Goal: Contribute content: Contribute content

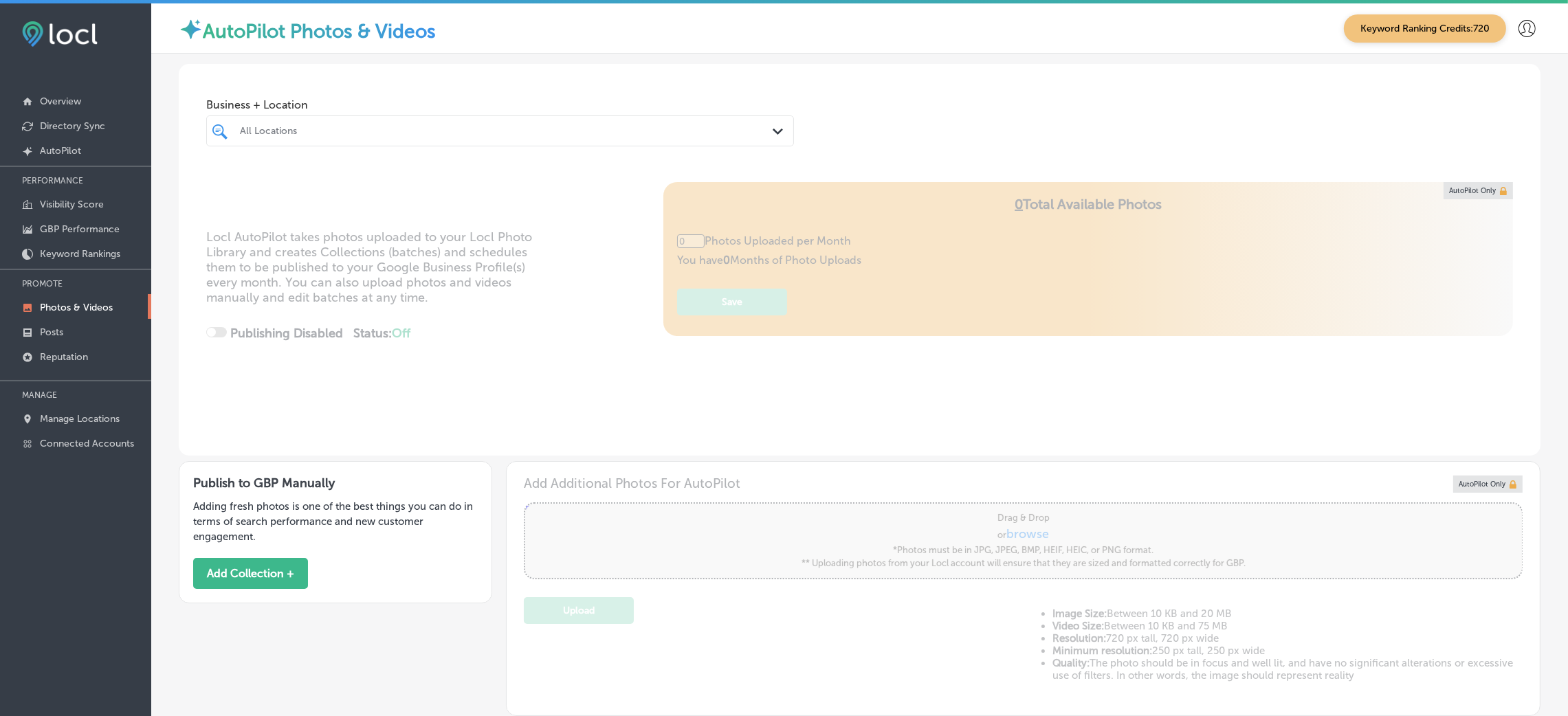
click at [302, 138] on div at bounding box center [474, 130] width 470 height 19
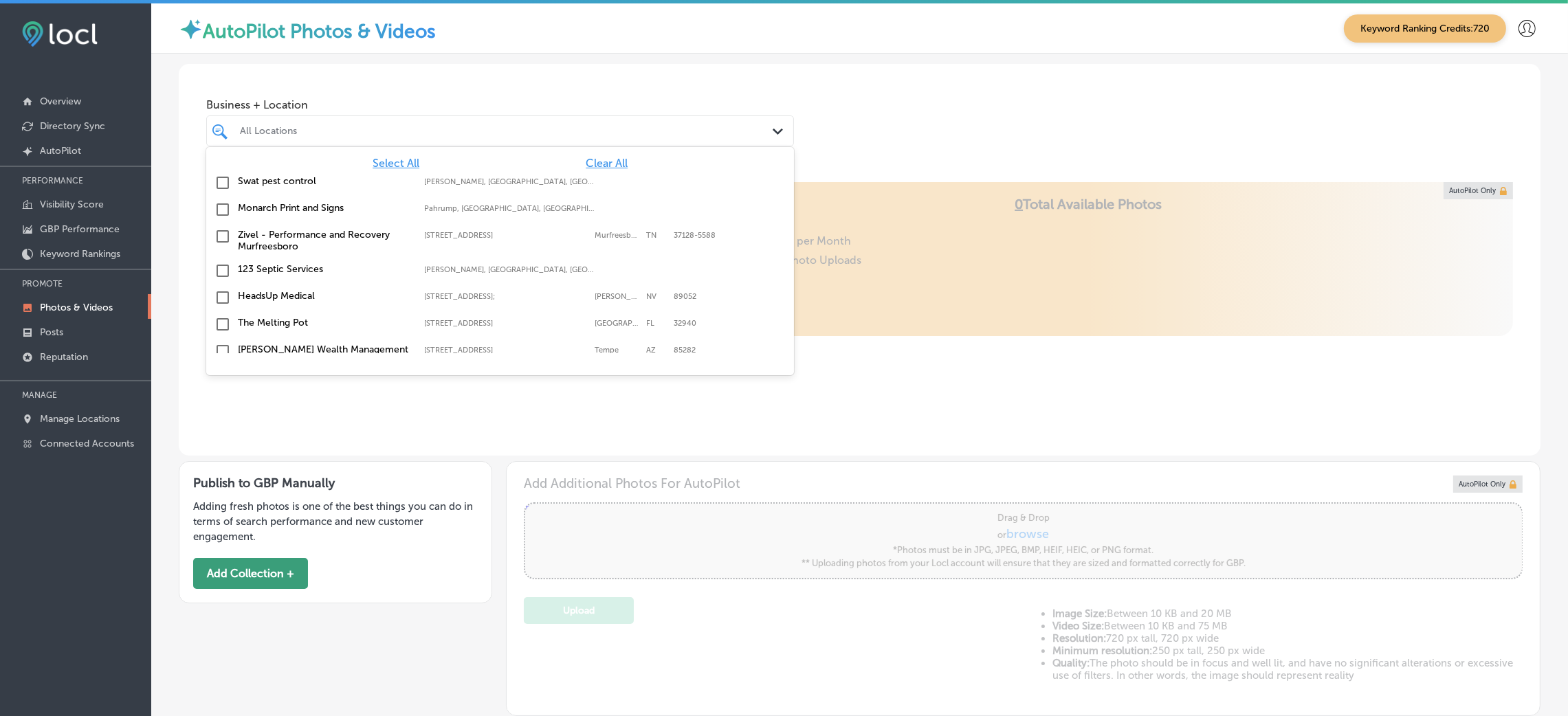
click at [285, 582] on button "Add Collection +" at bounding box center [251, 573] width 115 height 31
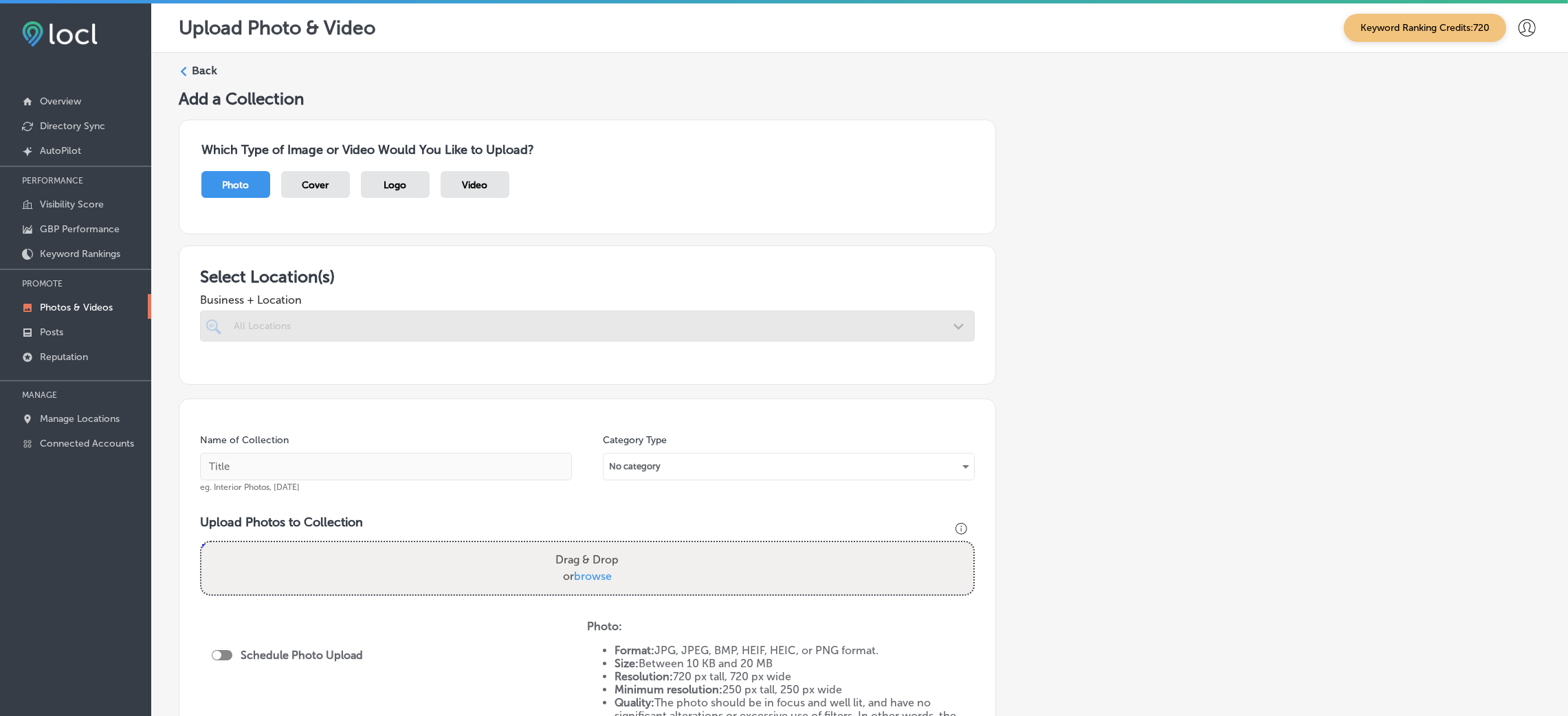
click at [373, 345] on div at bounding box center [587, 352] width 775 height 22
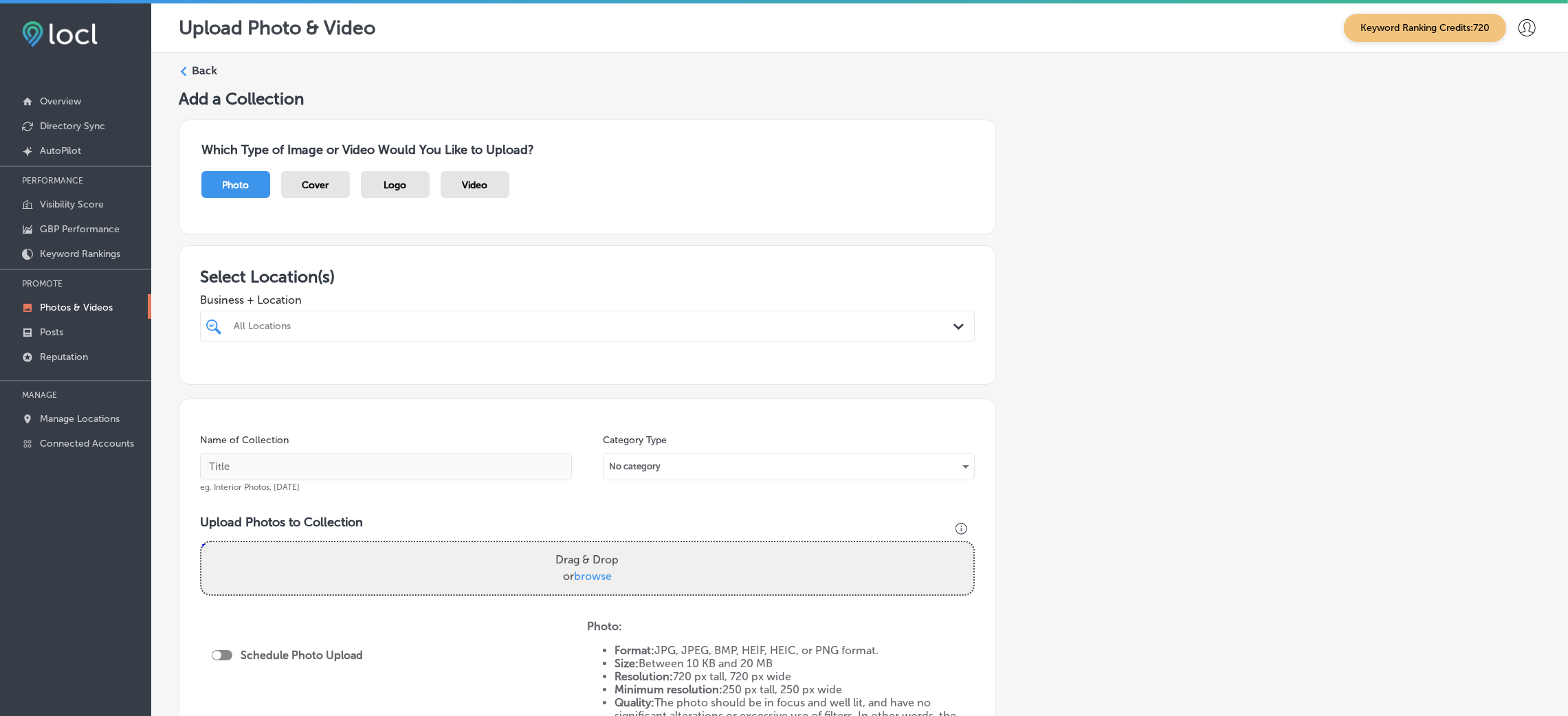
click at [382, 315] on div "All Locations" at bounding box center [588, 326] width 721 height 21
click at [410, 374] on label "[PERSON_NAME]" at bounding box center [346, 376] width 228 height 11
type input "hendri"
click at [1296, 393] on div "Add a Collection Which Type of Image or Video Would You Like to Upload? Photo C…" at bounding box center [859, 483] width 1361 height 789
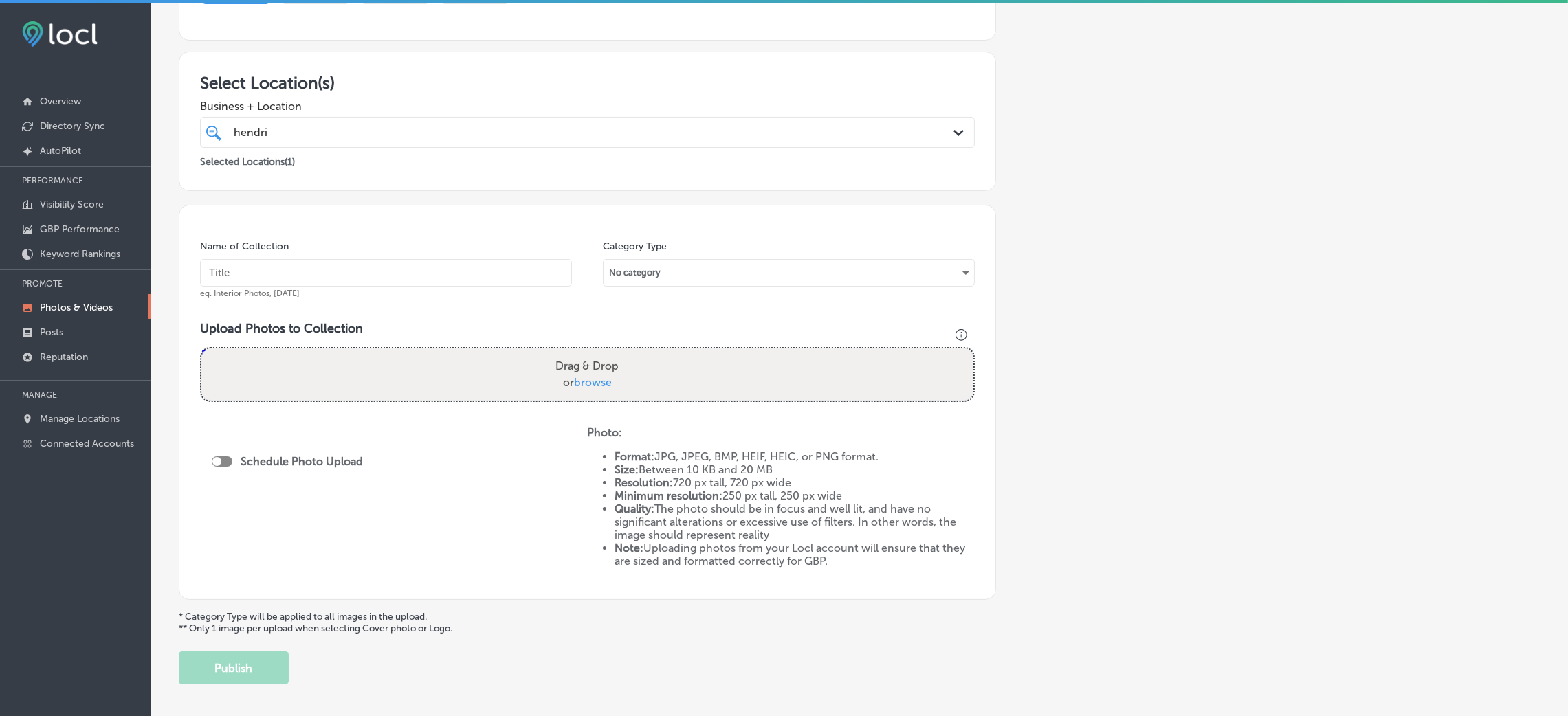
scroll to position [206, 0]
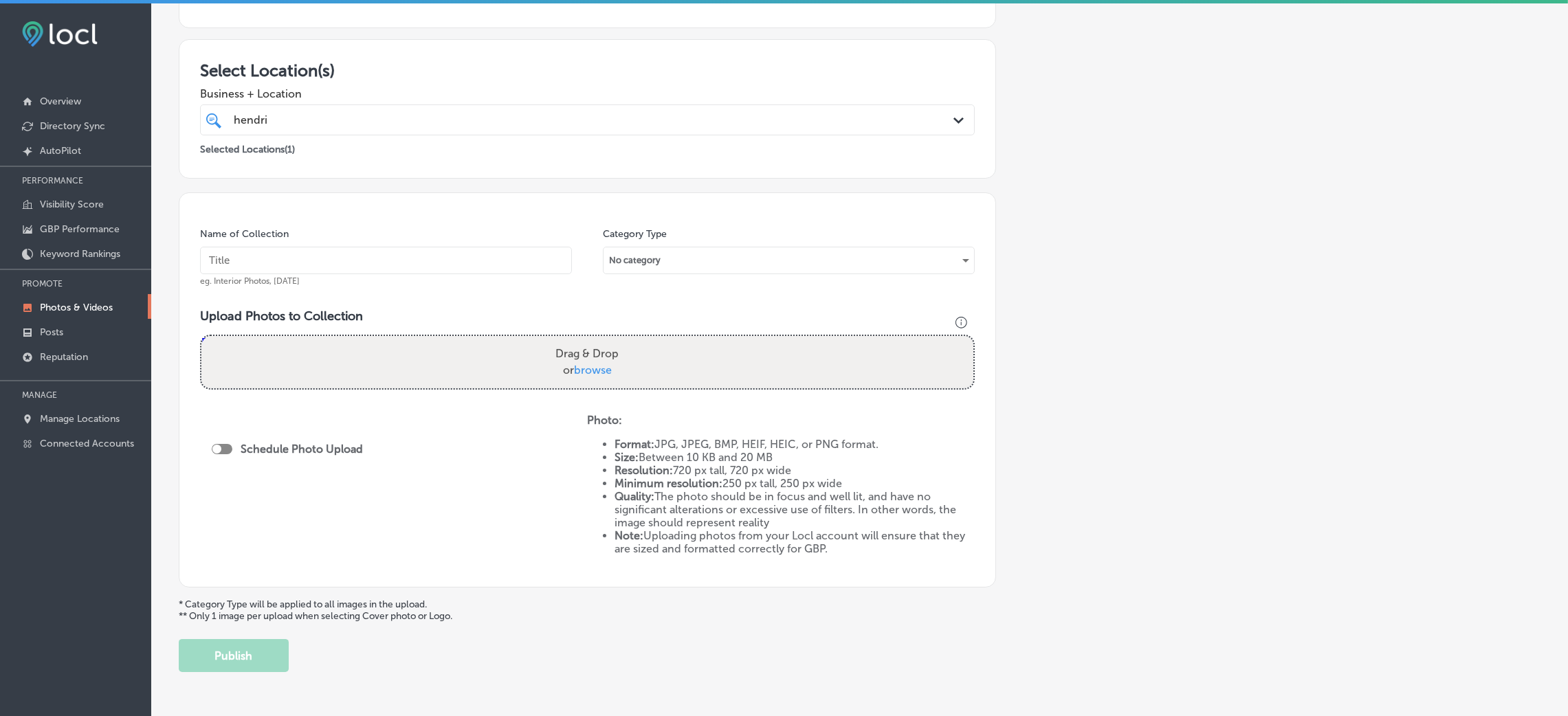
click at [374, 255] on input "text" at bounding box center [386, 261] width 372 height 28
type input "[PERSON_NAME]-restaurants"
click at [376, 266] on input "[PERSON_NAME]-restaurants" at bounding box center [386, 261] width 372 height 28
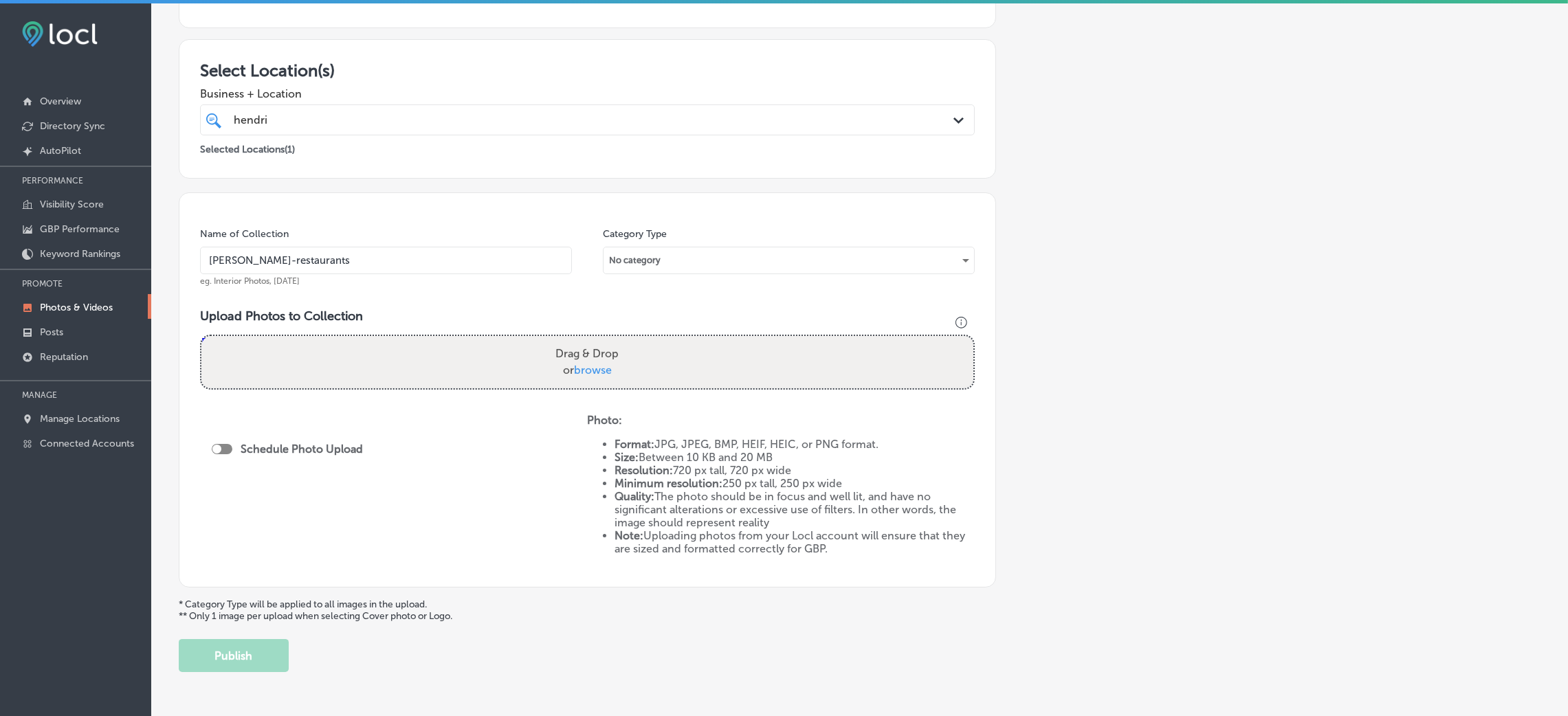
click at [568, 377] on label "Drag & Drop or browse" at bounding box center [587, 362] width 75 height 44
click at [568, 340] on input "Drag & Drop or browse" at bounding box center [588, 338] width 772 height 4
type input "C:\fakepath\[PERSON_NAME] (3).jpg"
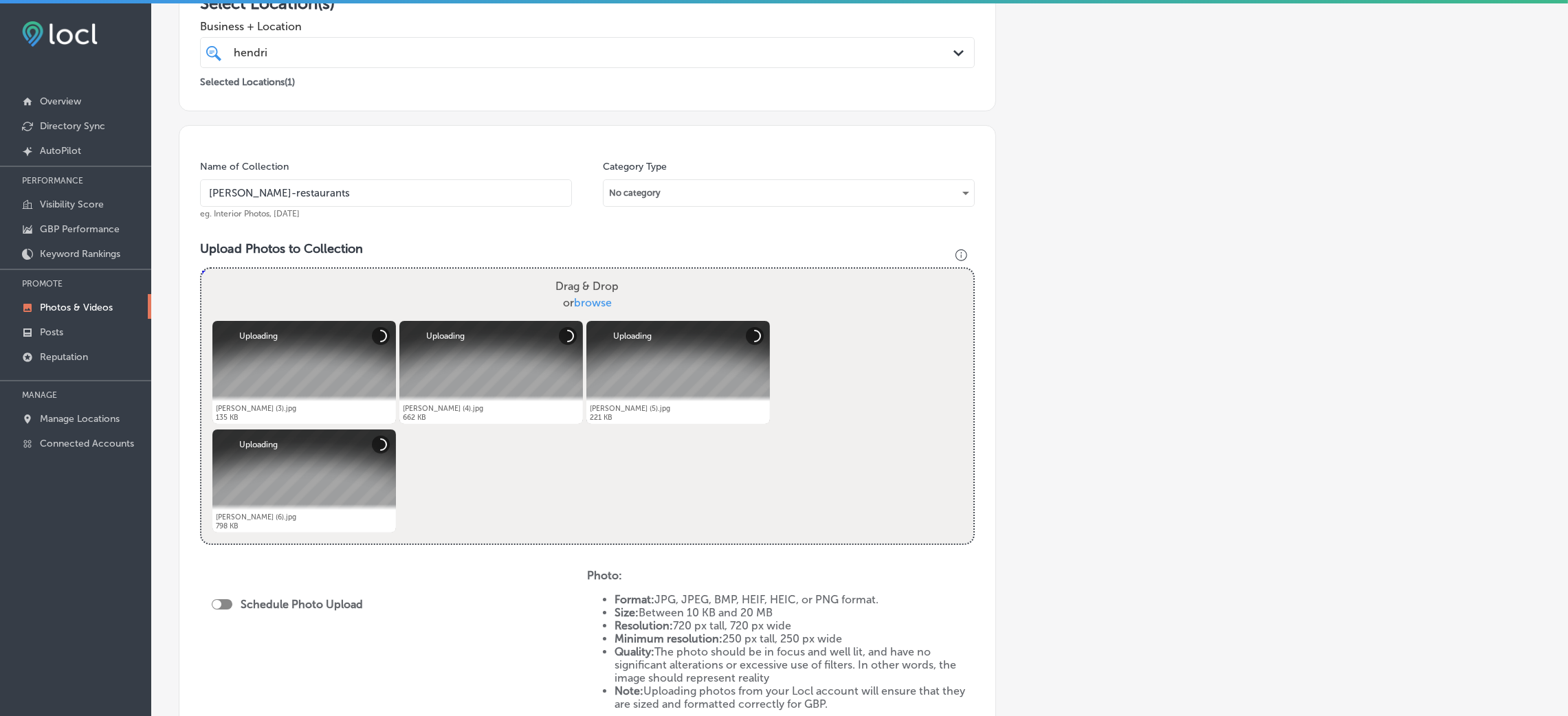
scroll to position [309, 0]
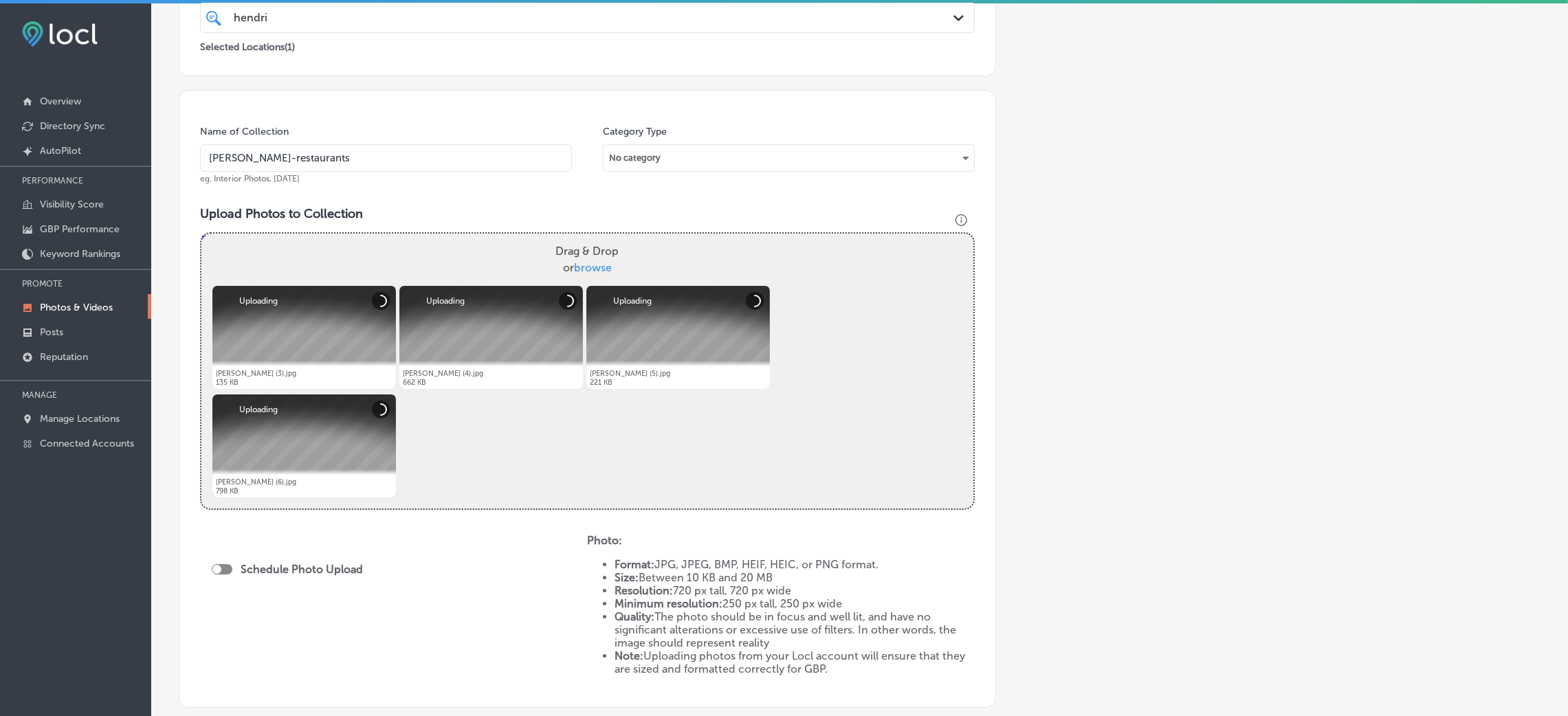
click at [364, 142] on div "Name of Collection [PERSON_NAME]-restaurants eg. Interior Photos, [DATE]" at bounding box center [386, 155] width 372 height 59
click at [378, 152] on input "[PERSON_NAME]-restaurants" at bounding box center [386, 158] width 372 height 28
click at [370, 29] on div "hendri hendri Path Created with Sketch." at bounding box center [587, 18] width 775 height 31
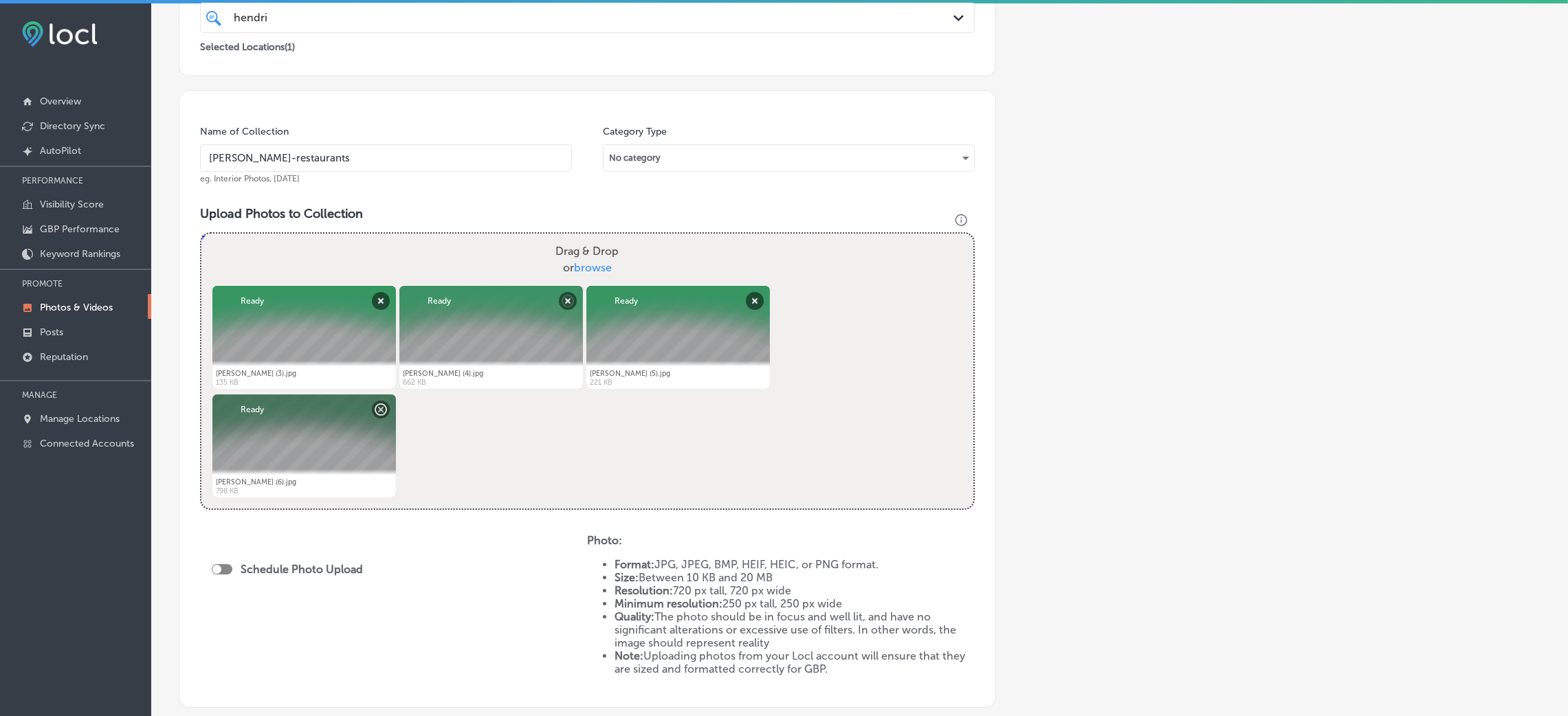
click at [1144, 261] on div "Add a Collection Which Type of Image or Video Would You Like to Upload? Photo C…" at bounding box center [859, 286] width 1361 height 1012
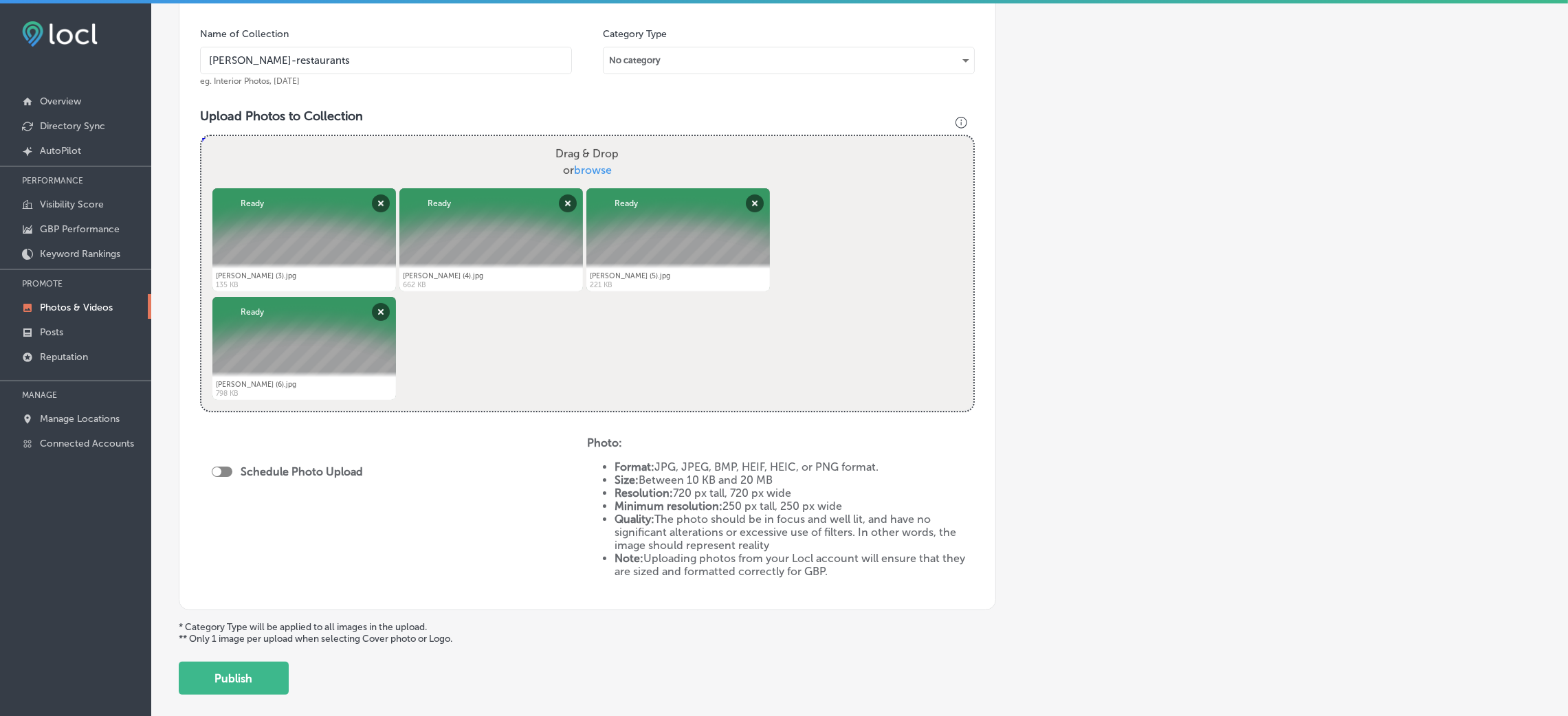
scroll to position [475, 0]
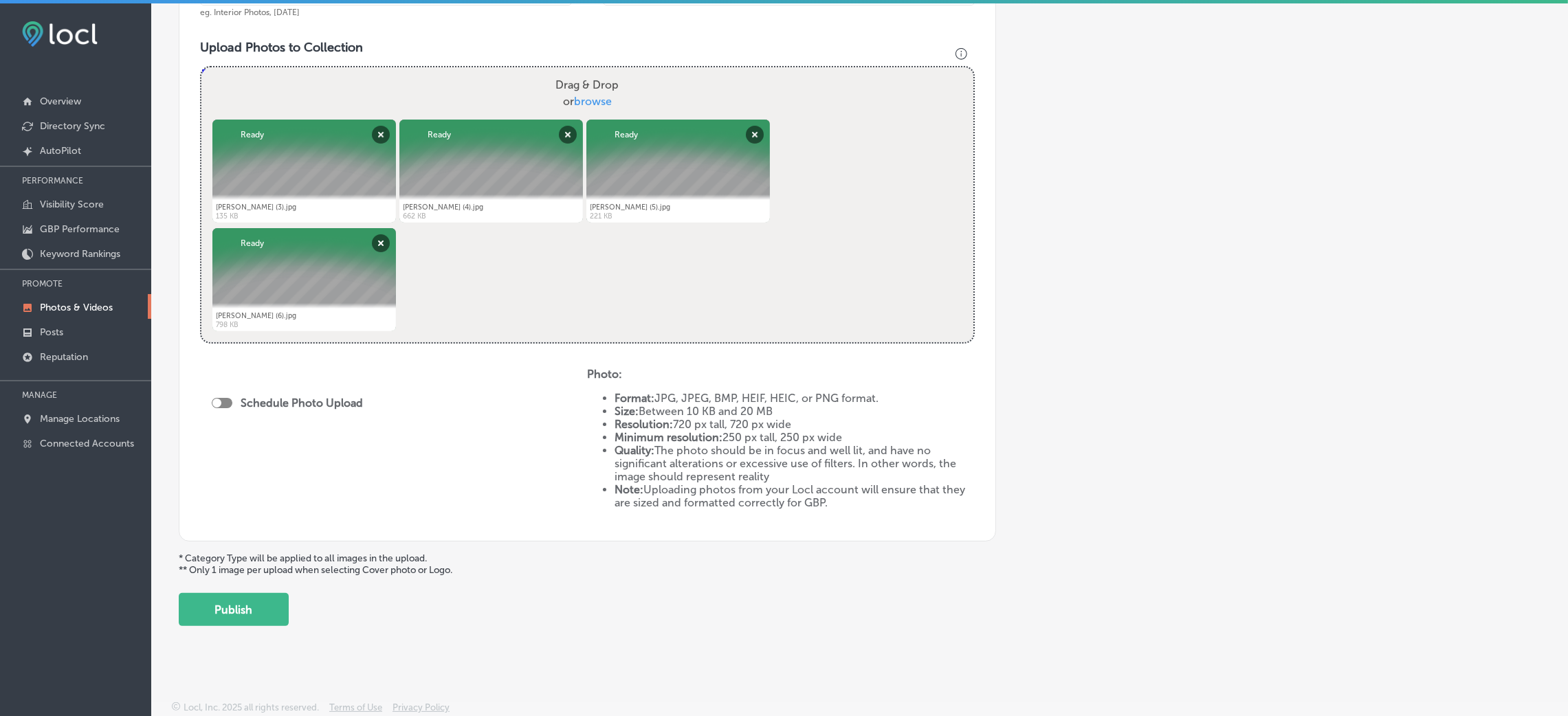
click at [225, 402] on div at bounding box center [221, 403] width 20 height 11
checkbox input "true"
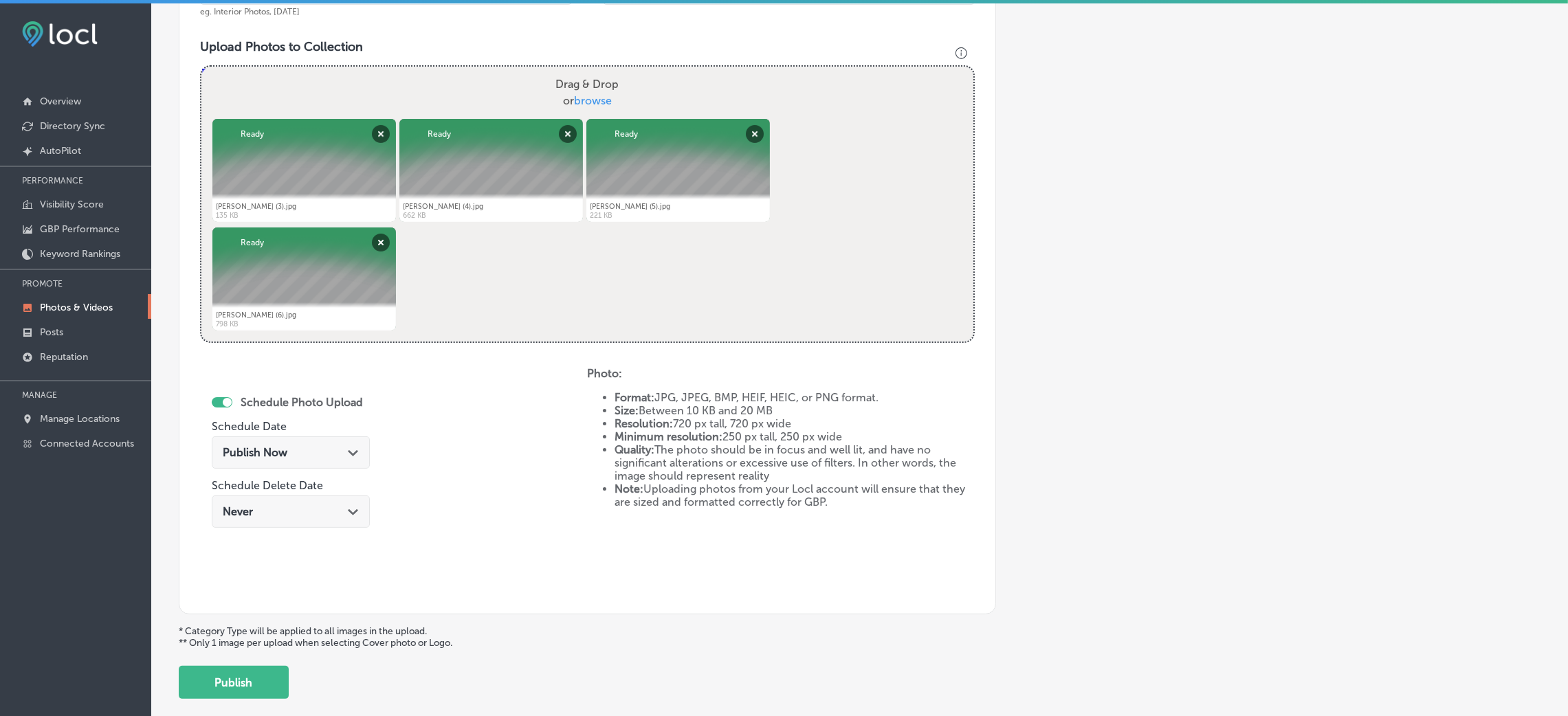
click at [232, 455] on span "Publish Now" at bounding box center [255, 452] width 65 height 13
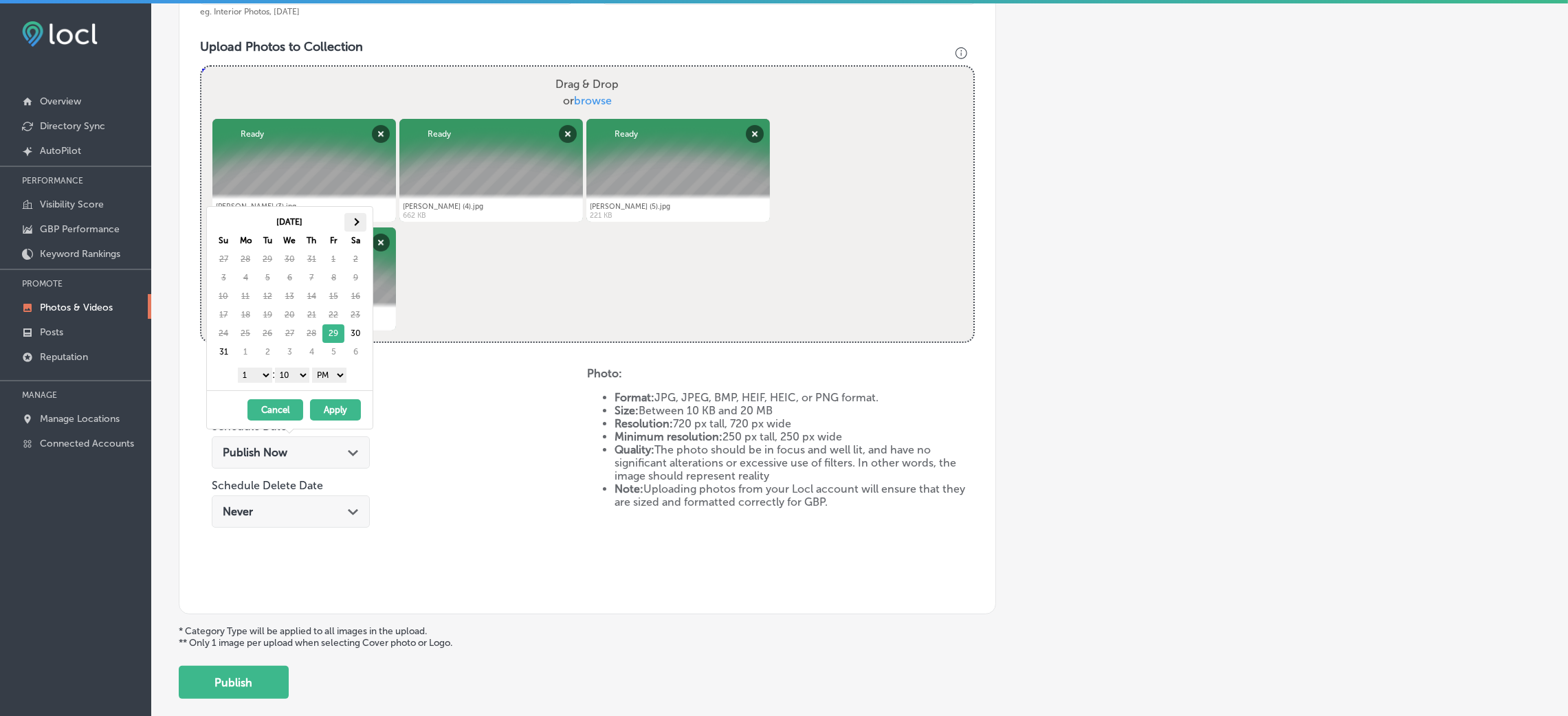
click at [358, 224] on th at bounding box center [355, 222] width 22 height 19
click at [216, 220] on th at bounding box center [223, 222] width 22 height 19
click at [306, 381] on select "00 10 20 30 40 50" at bounding box center [292, 375] width 34 height 15
click at [253, 383] on select "1 2 3 4 5 6 7 8 9 10 11 12" at bounding box center [255, 375] width 34 height 15
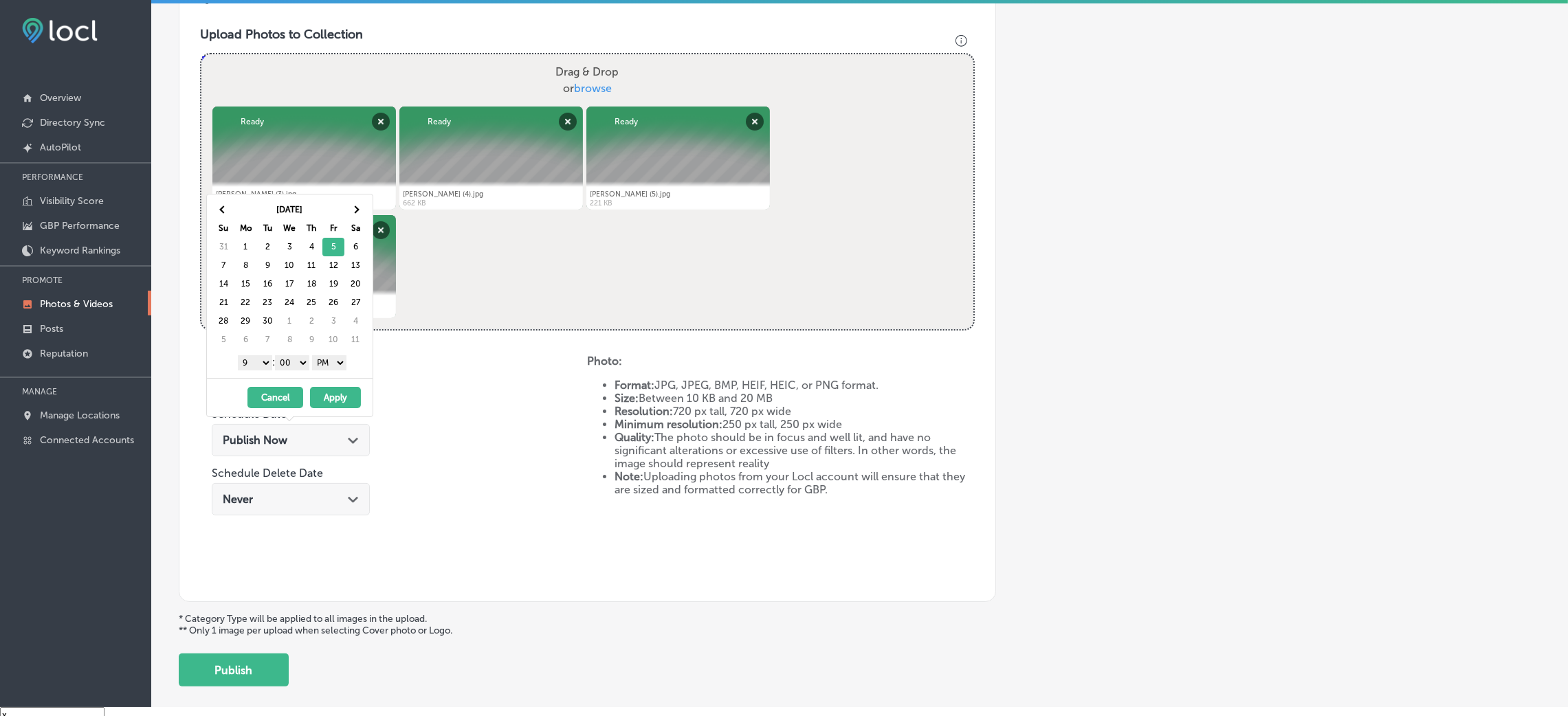
scroll to position [19, 0]
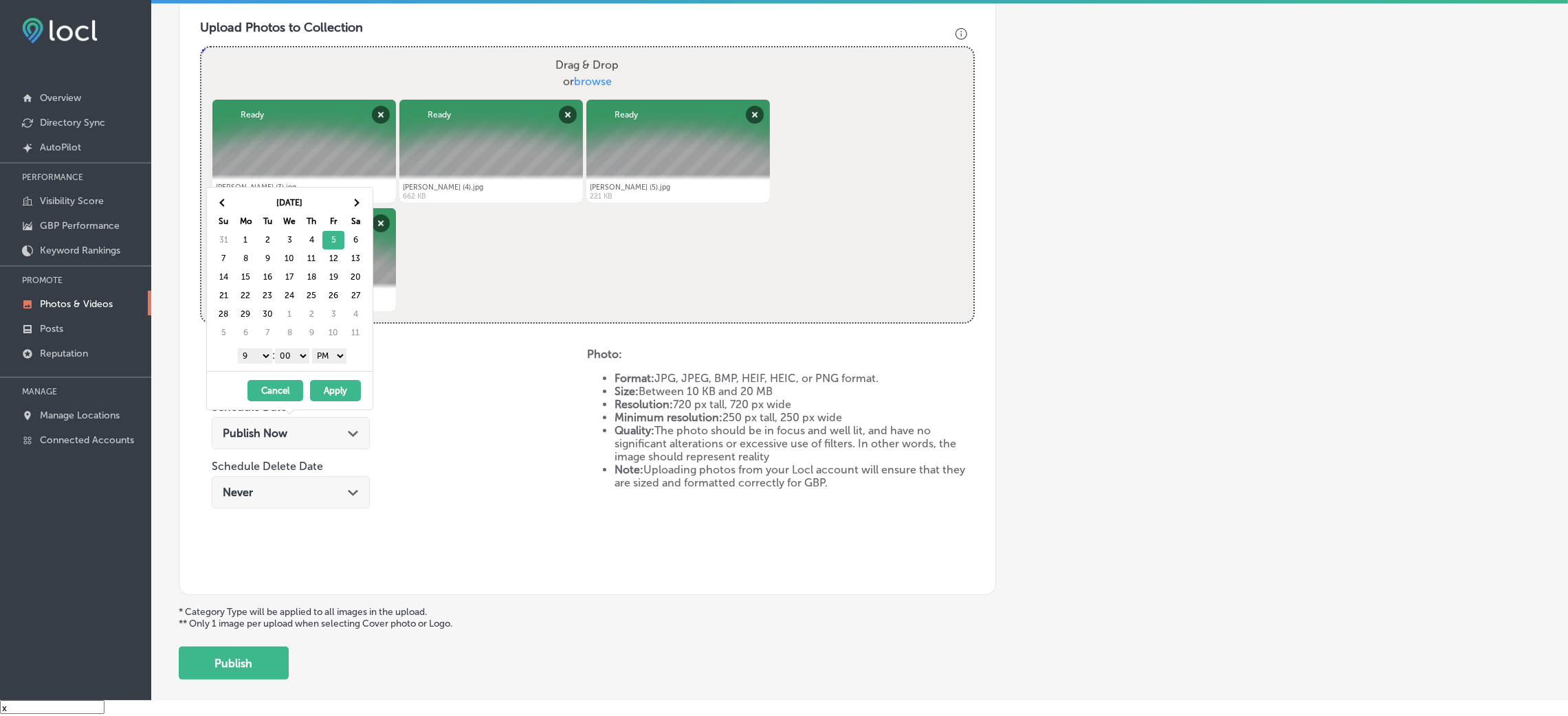
click at [329, 387] on button "Apply" at bounding box center [335, 391] width 51 height 21
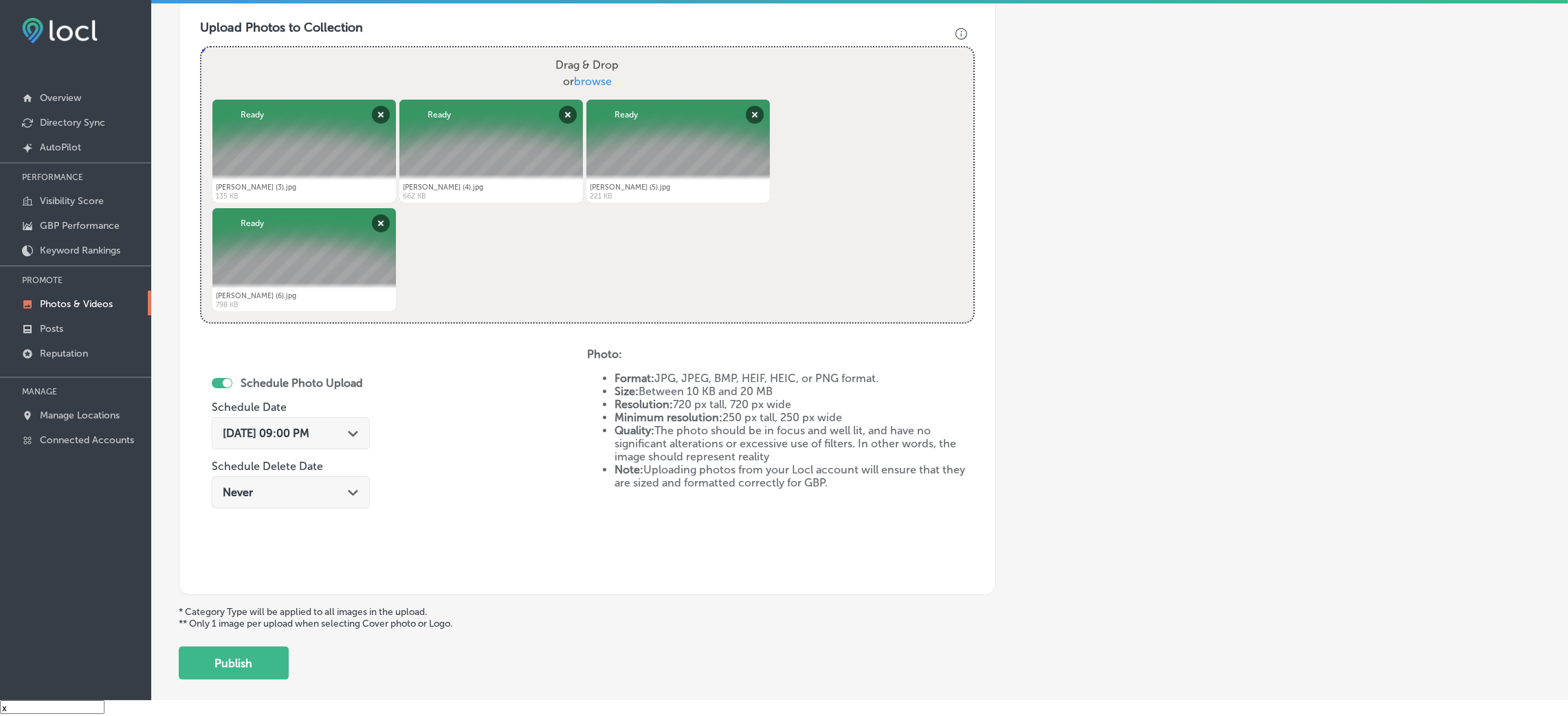
scroll to position [63, 0]
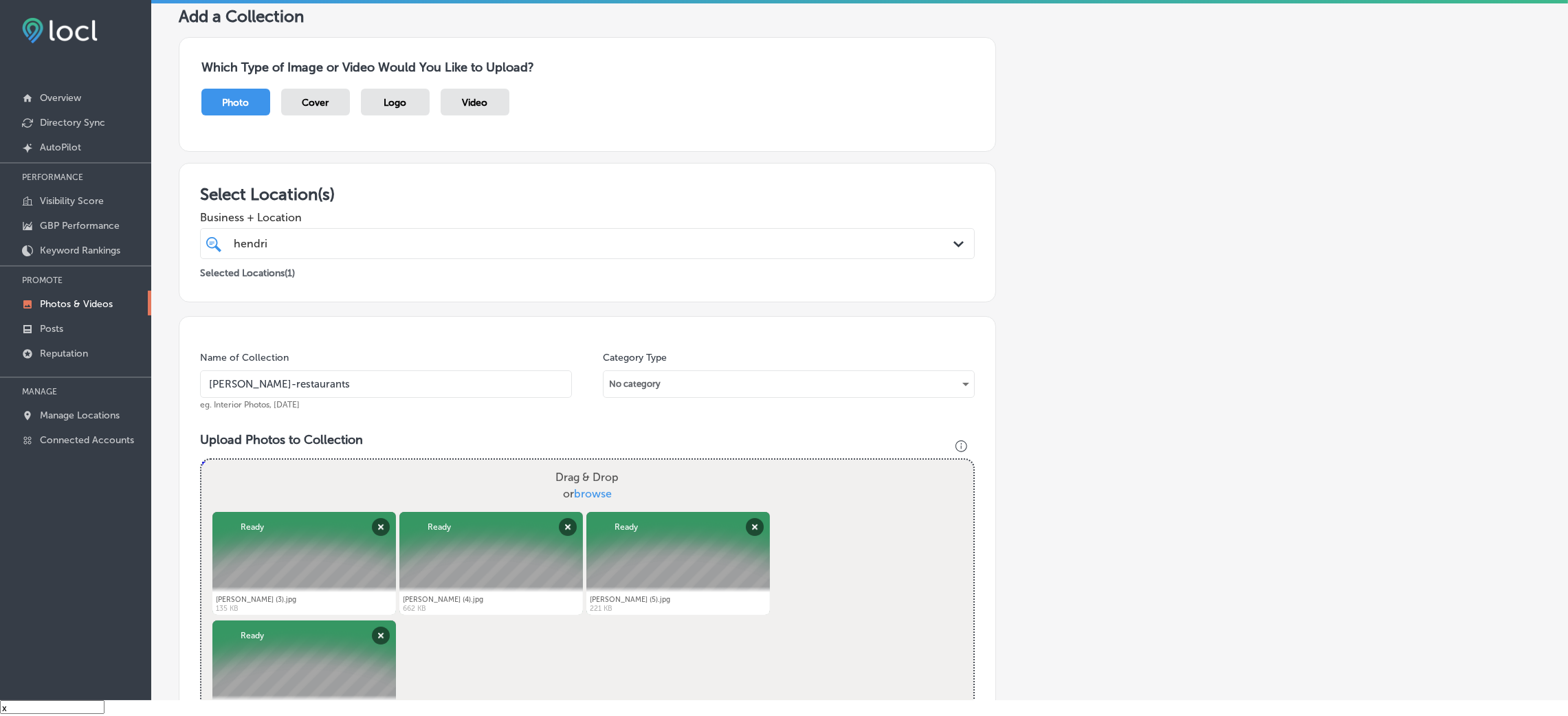
click at [381, 374] on input "[PERSON_NAME]-restaurants" at bounding box center [386, 384] width 372 height 28
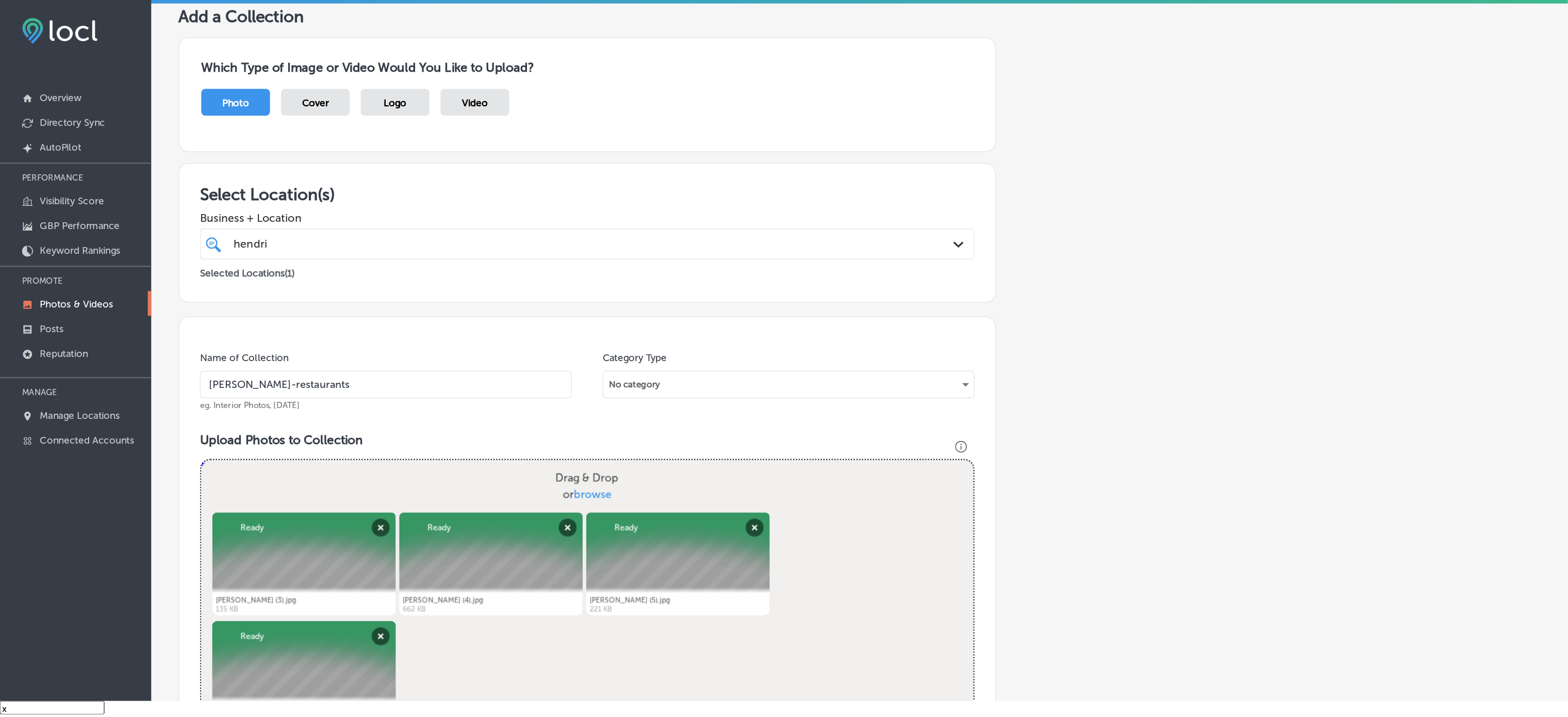
scroll to position [14, 0]
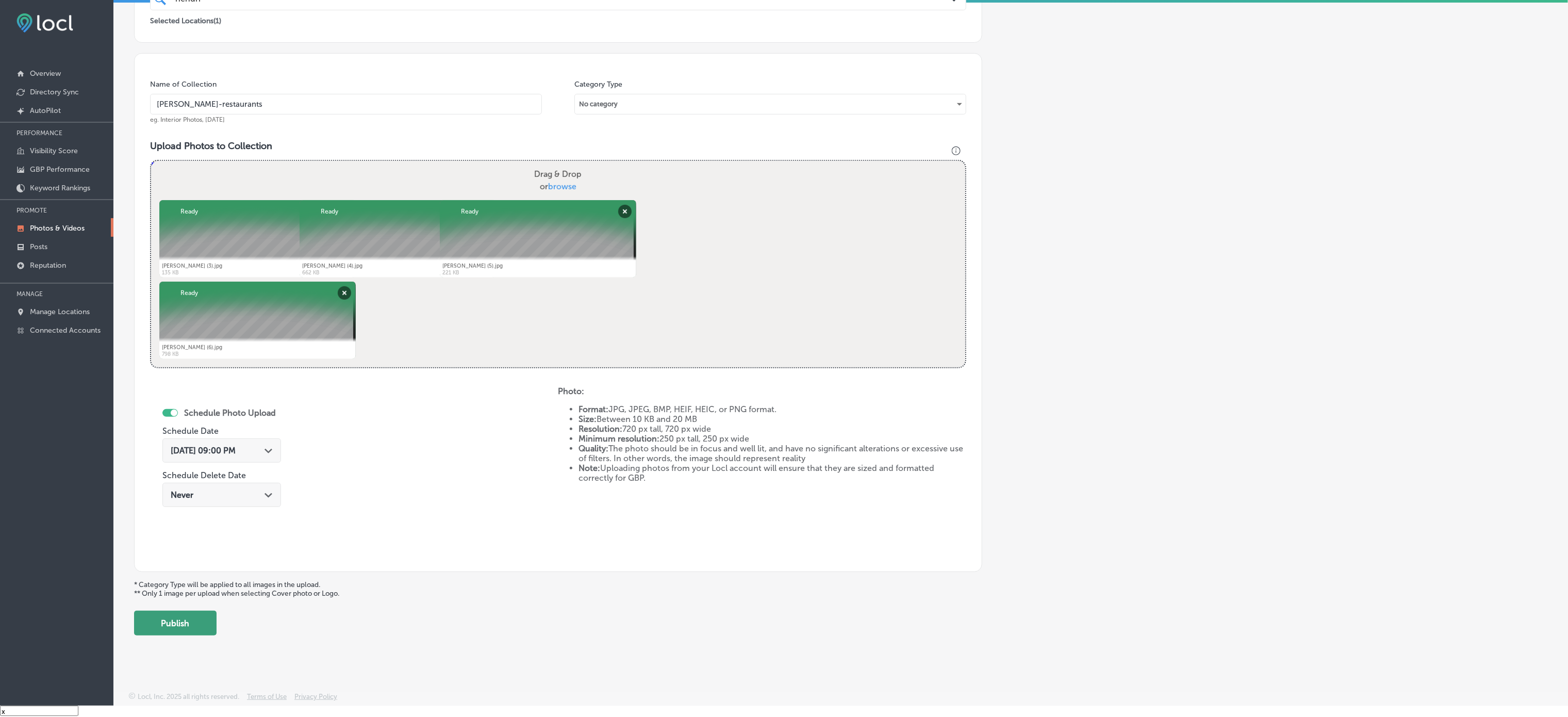
click at [199, 537] on button "Publish" at bounding box center [175, 623] width 82 height 25
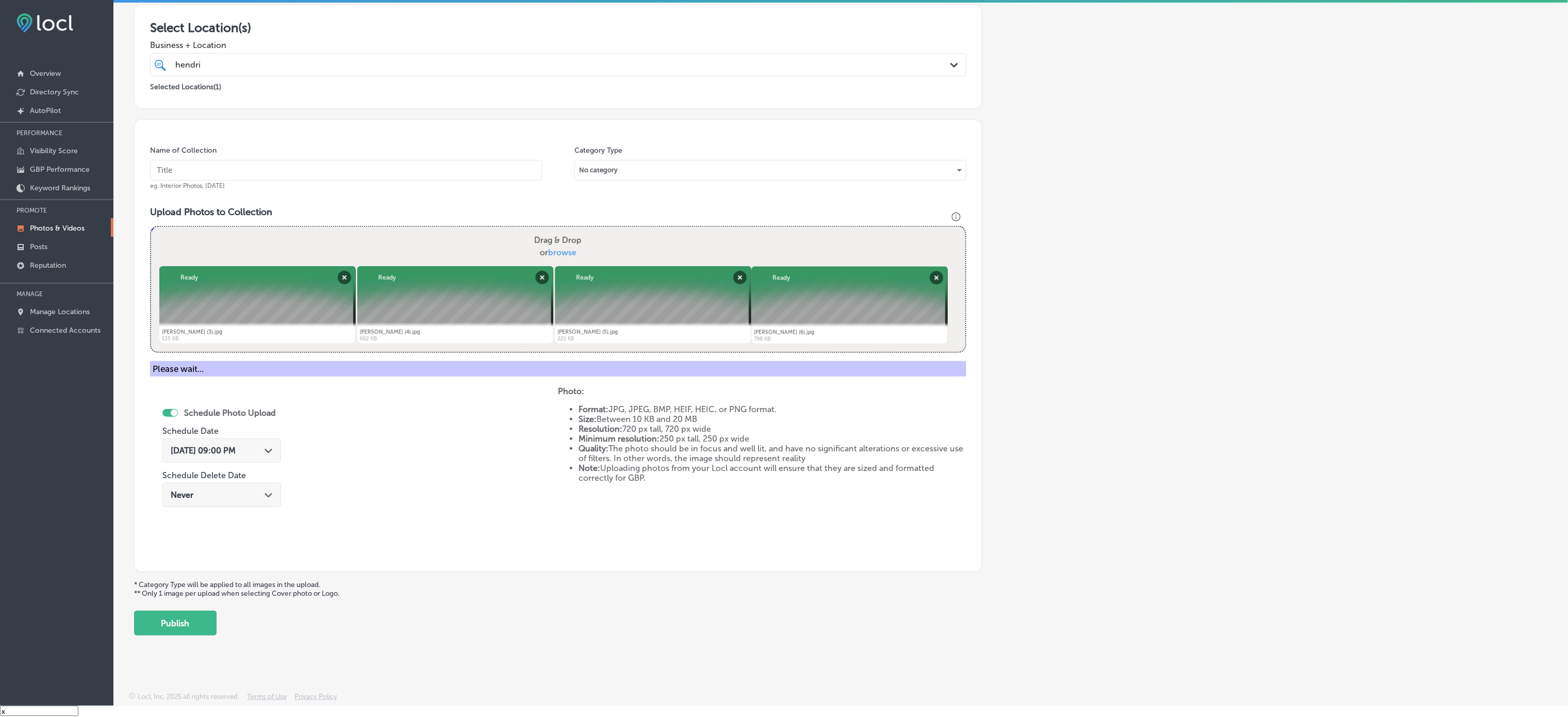
scroll to position [68, 0]
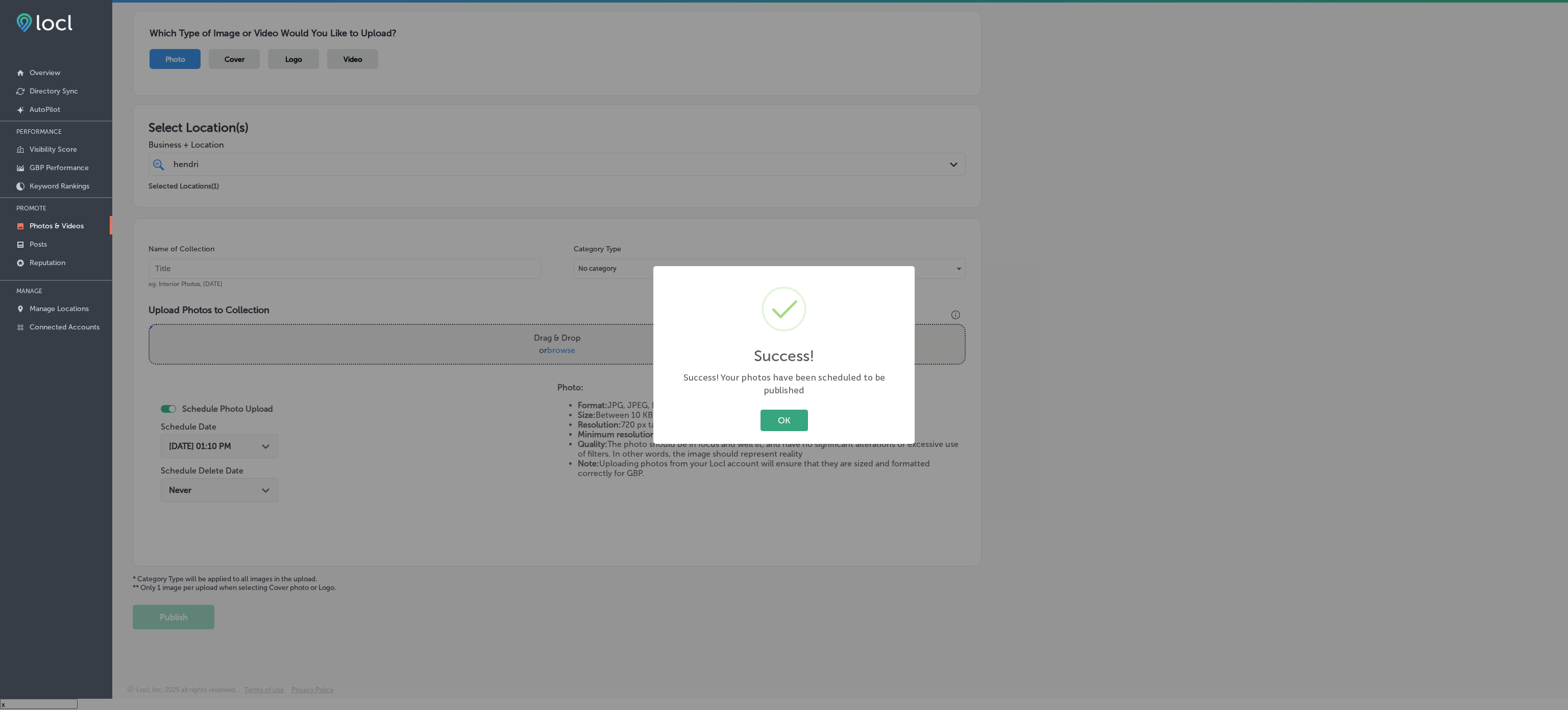
click at [761, 410] on button "OK" at bounding box center [784, 420] width 47 height 21
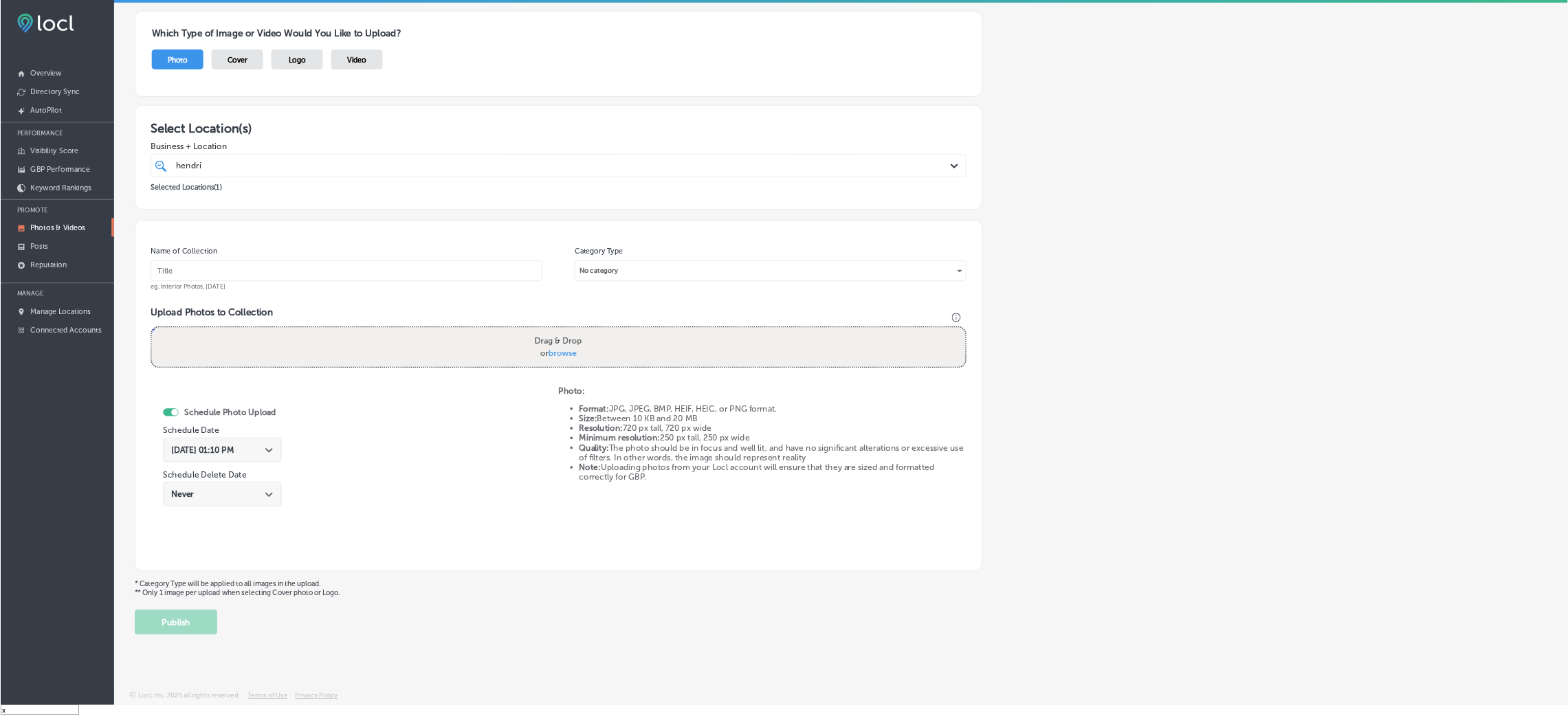
scroll to position [89, 0]
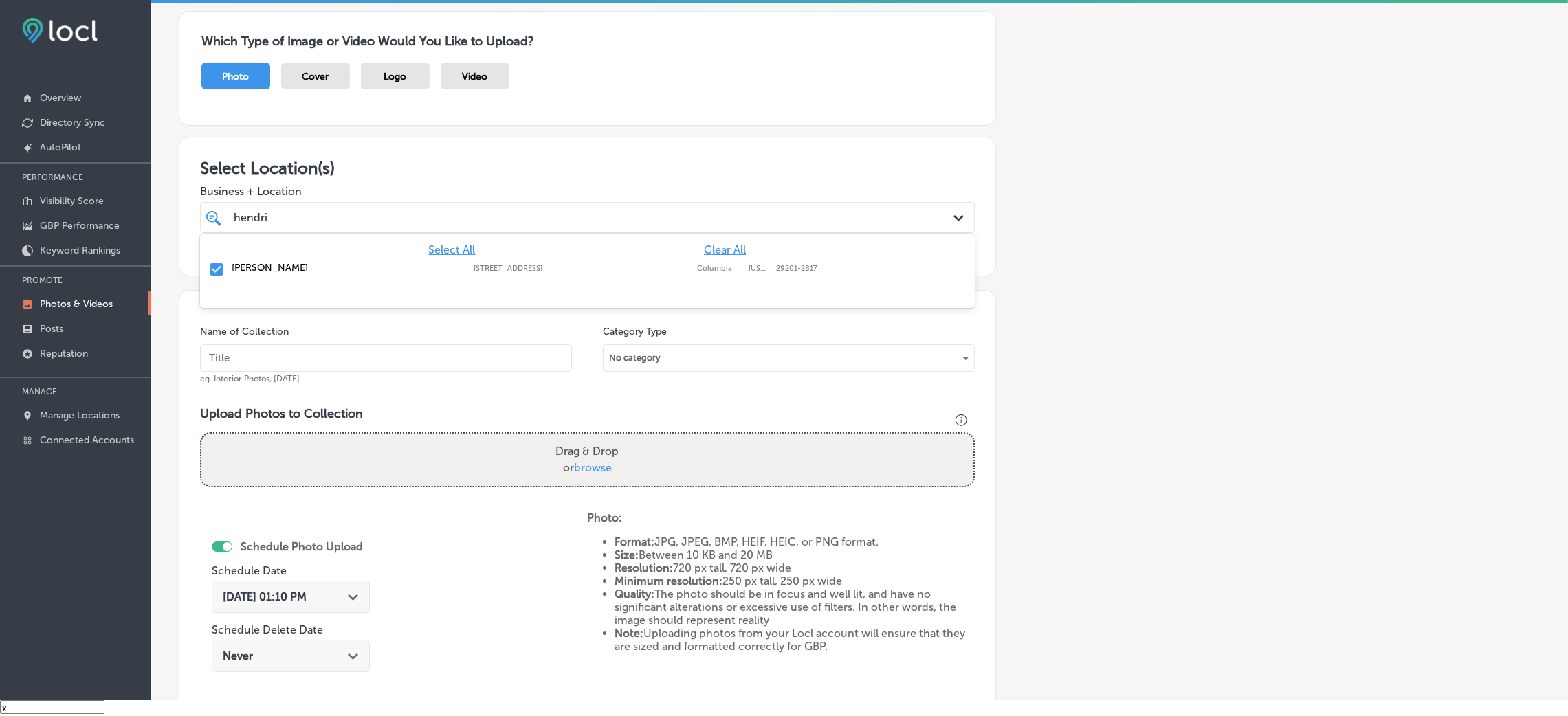
click at [336, 211] on div "hendri hendri" at bounding box center [551, 217] width 639 height 19
drag, startPoint x: 443, startPoint y: 176, endPoint x: 440, endPoint y: 185, distance: 9.5
click at [443, 176] on h3 "Select Location(s)" at bounding box center [587, 168] width 775 height 20
click at [365, 368] on input "text" at bounding box center [386, 358] width 372 height 28
paste input "[PERSON_NAME]-restaurants"
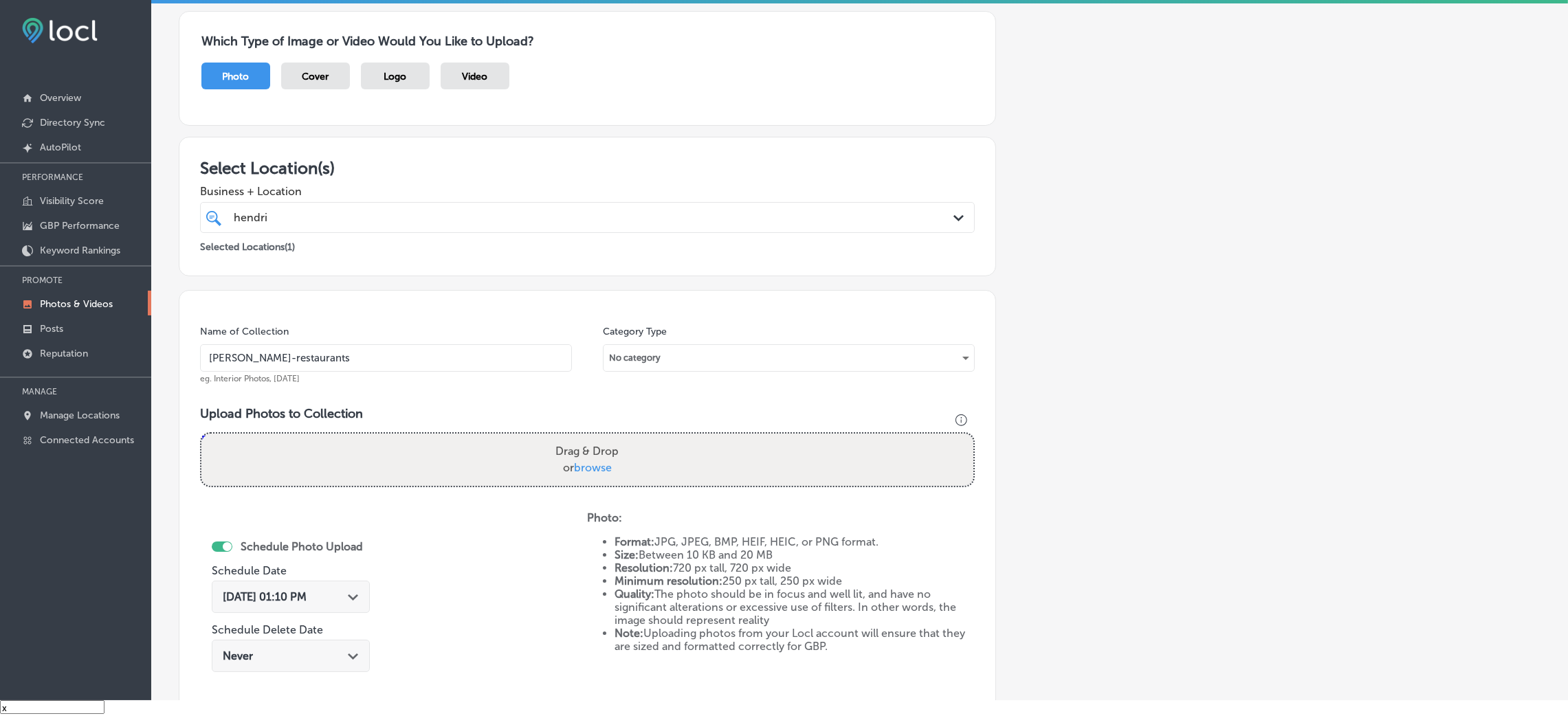
type input "[PERSON_NAME]-restaurants"
click at [580, 468] on span "browse" at bounding box center [593, 468] width 38 height 13
click at [580, 437] on input "Drag & Drop or browse" at bounding box center [588, 435] width 772 height 4
type input "C:\fakepath\[PERSON_NAME] (7).jpg"
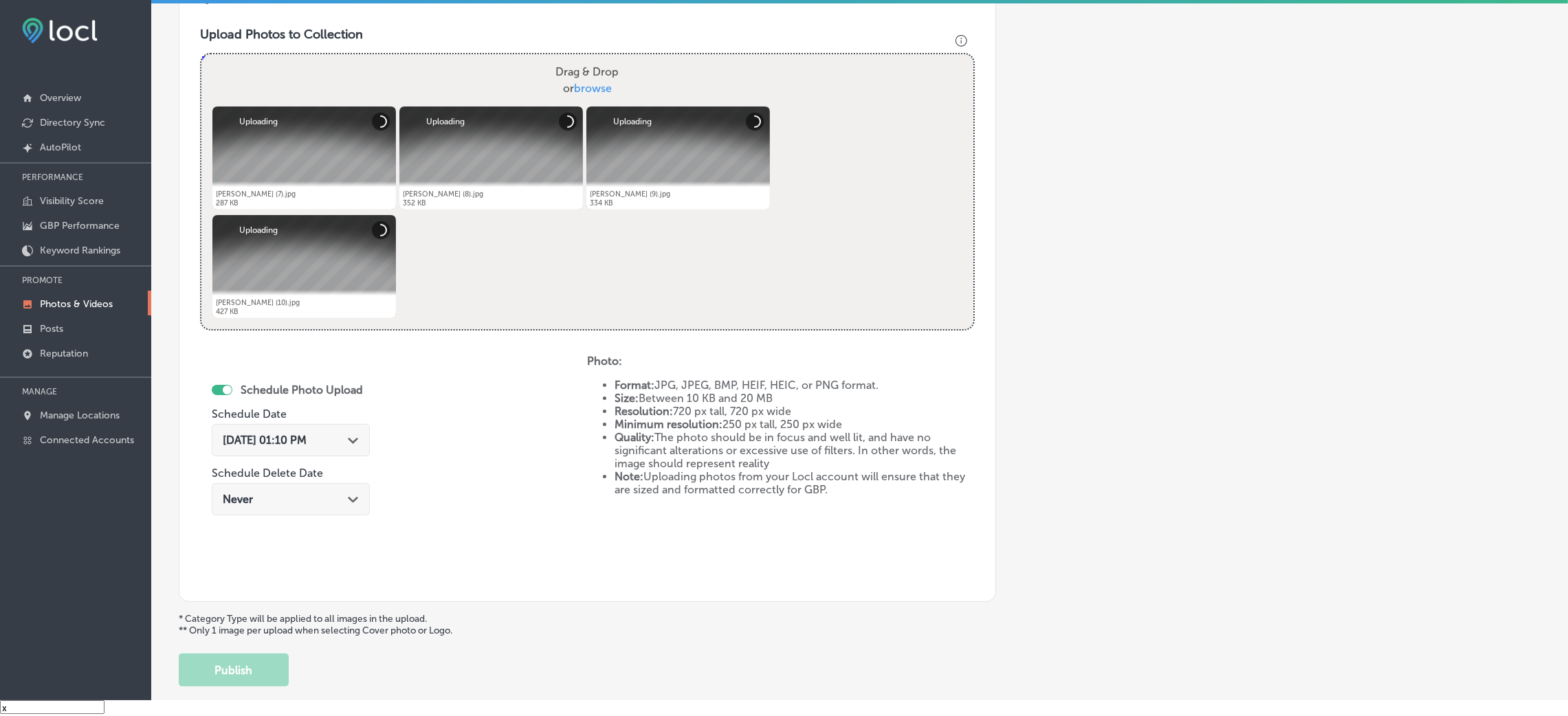
scroll to position [501, 0]
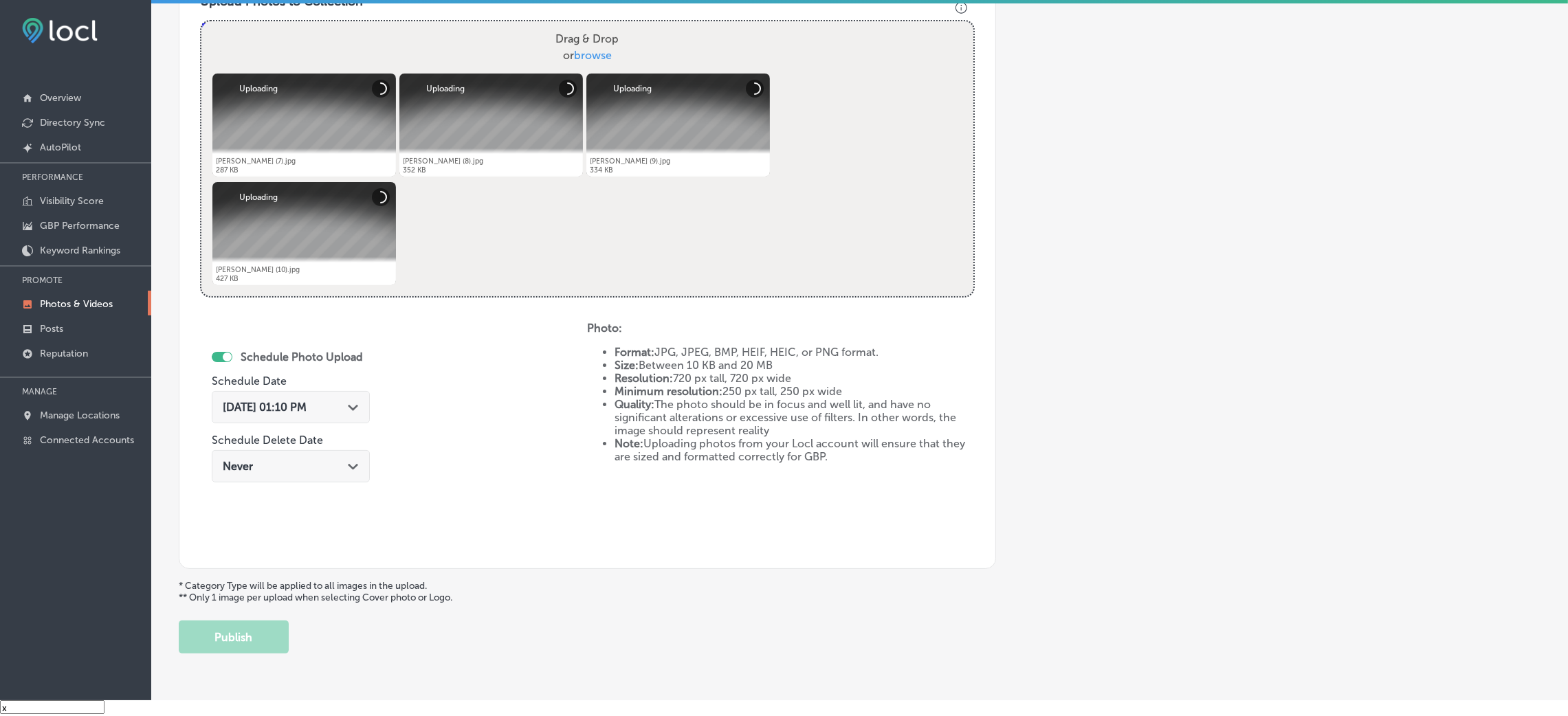
click at [312, 400] on div "[DATE] 01:10 PM Path Created with Sketch." at bounding box center [290, 406] width 158 height 32
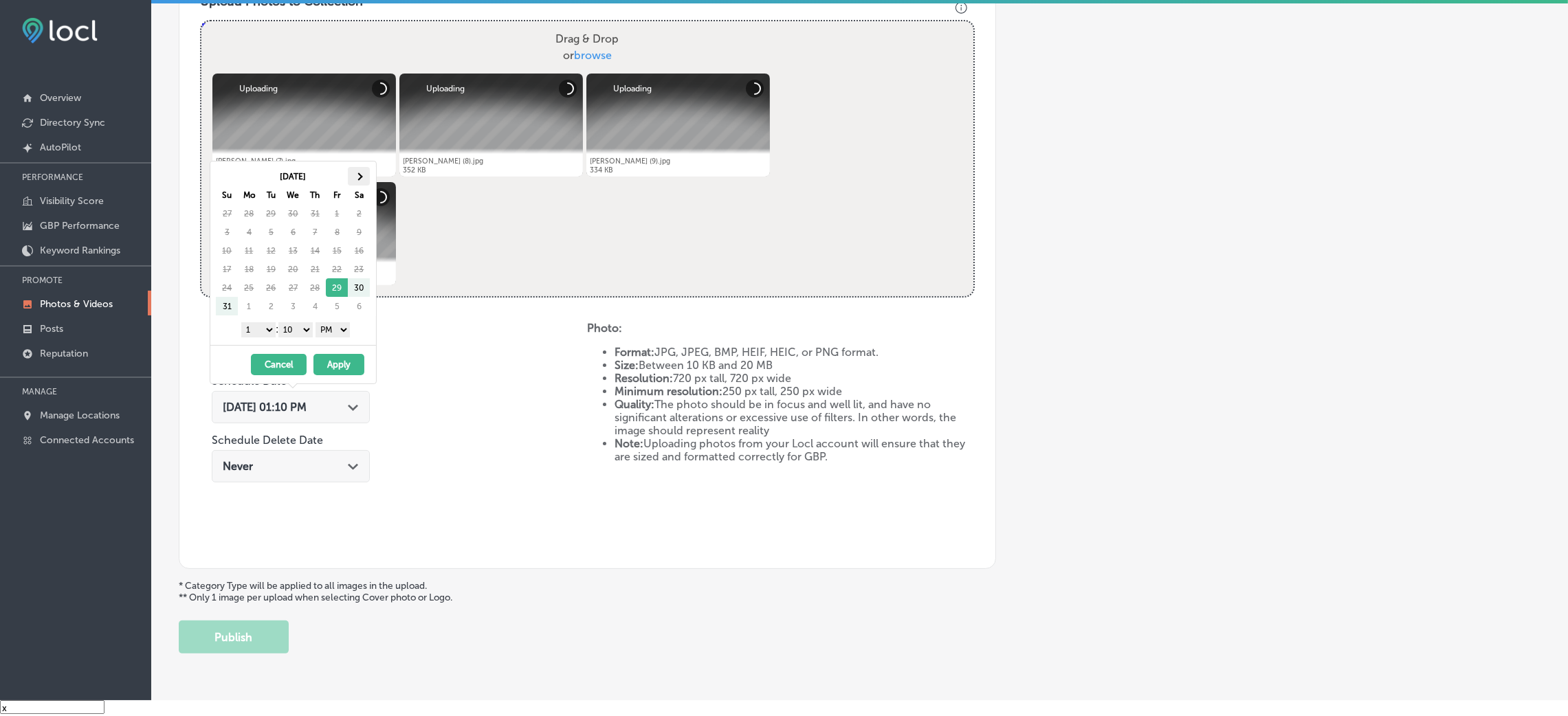
click at [360, 169] on th at bounding box center [358, 176] width 22 height 19
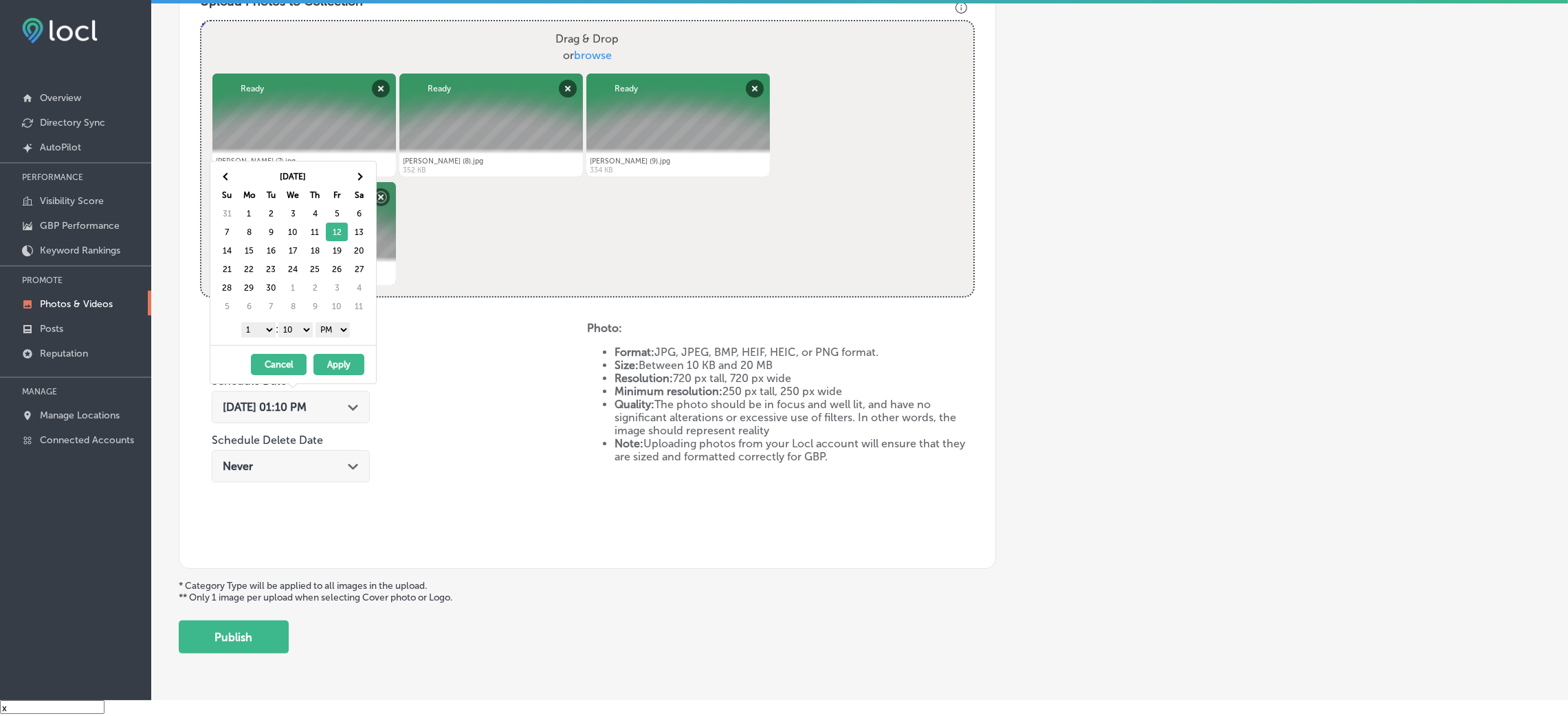
click at [271, 329] on select "1 2 3 4 5 6 7 8 9 10 11 12" at bounding box center [258, 329] width 34 height 15
click at [292, 329] on select "00 10 20 30 40 50" at bounding box center [296, 329] width 34 height 15
click at [262, 328] on select "1 2 3 4 5 6 7 8 9 10 11 12" at bounding box center [258, 329] width 34 height 15
click at [348, 369] on button "Apply" at bounding box center [339, 365] width 51 height 21
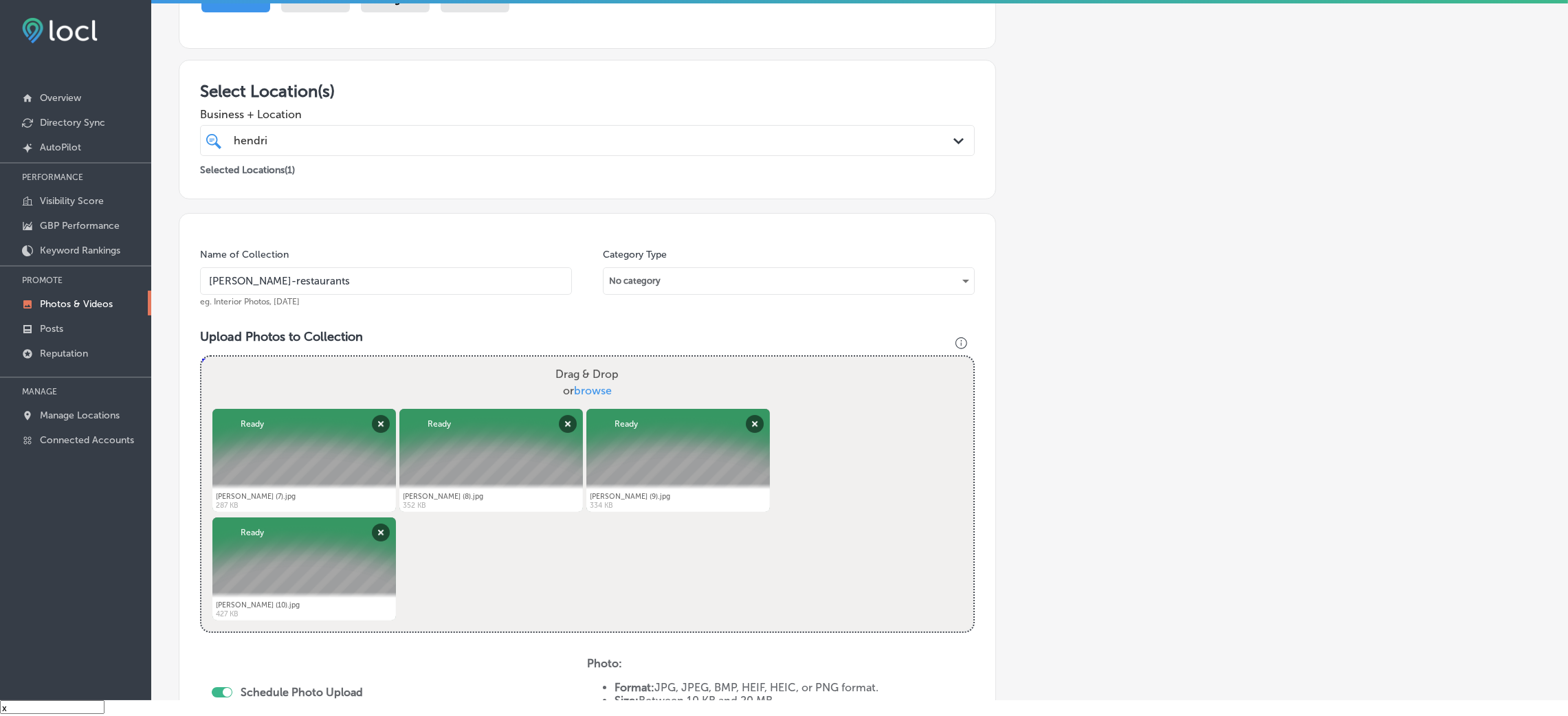
scroll to position [549, 0]
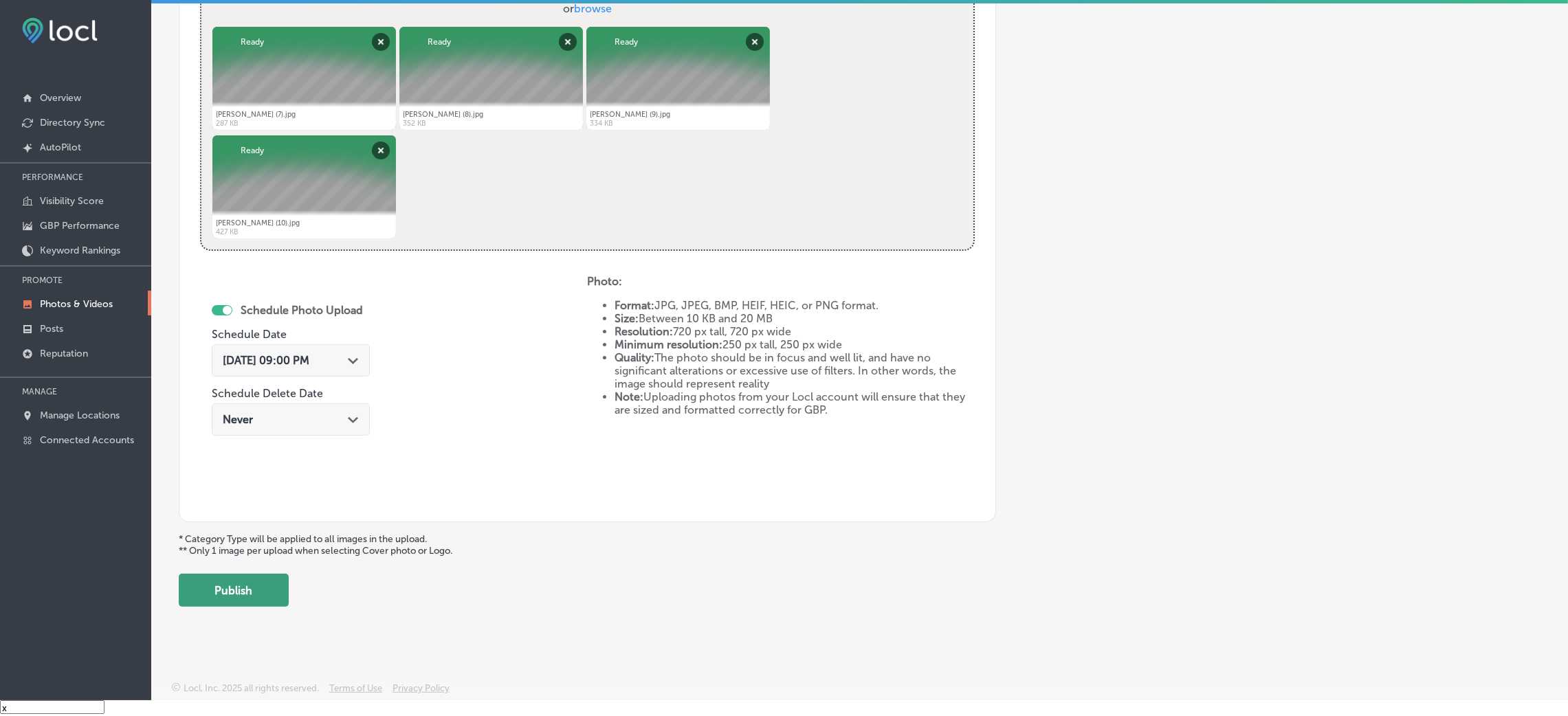
click at [196, 595] on button "Publish" at bounding box center [234, 590] width 110 height 33
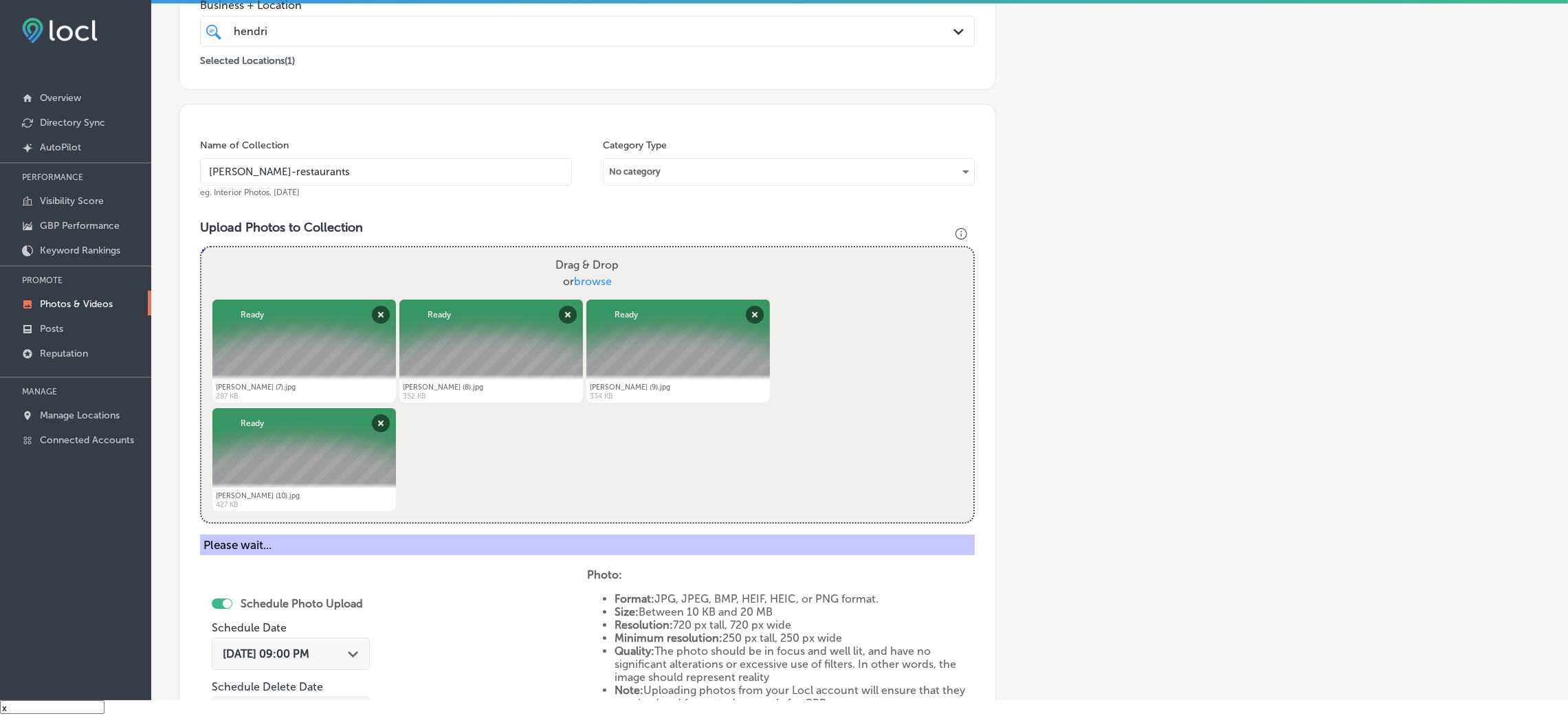
scroll to position [240, 0]
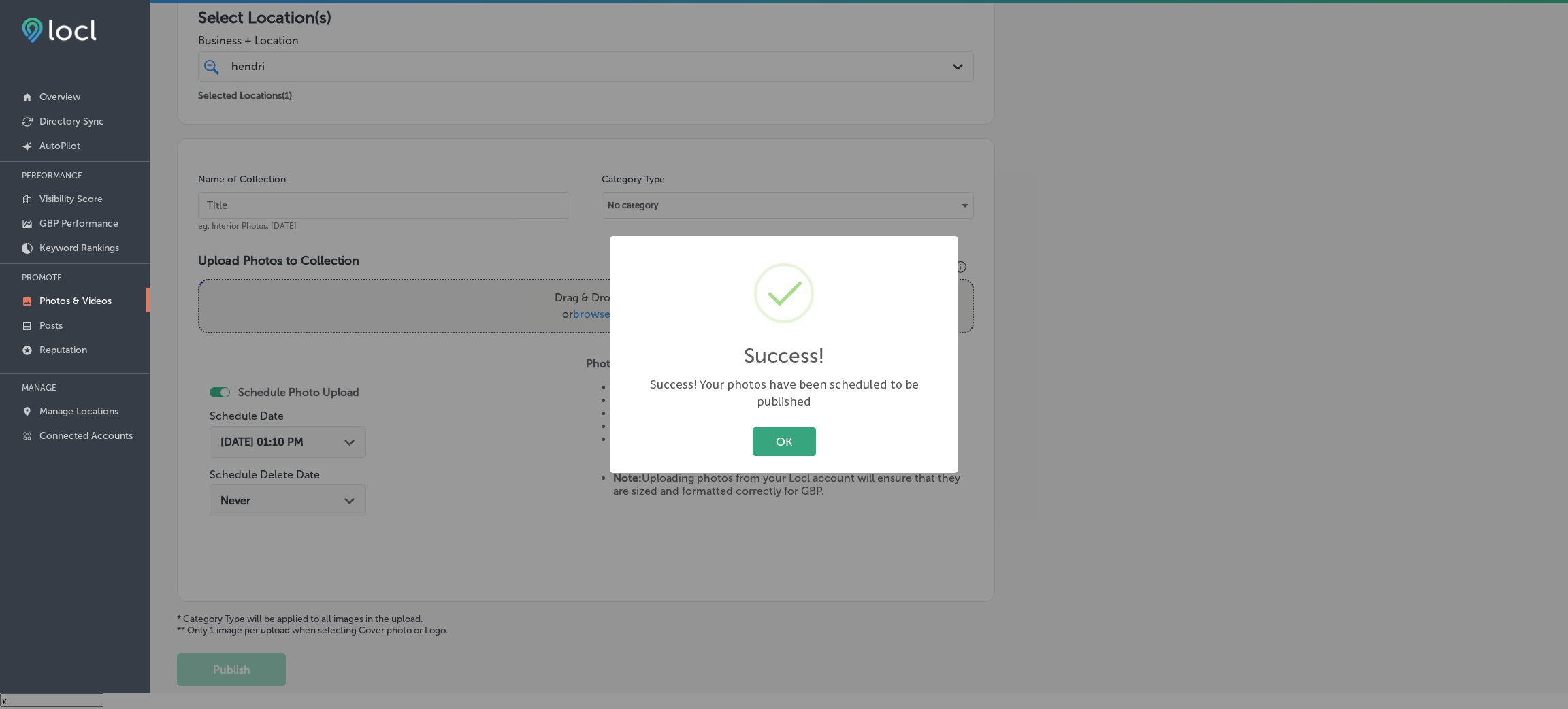
click at [782, 428] on button "OK" at bounding box center [784, 441] width 63 height 28
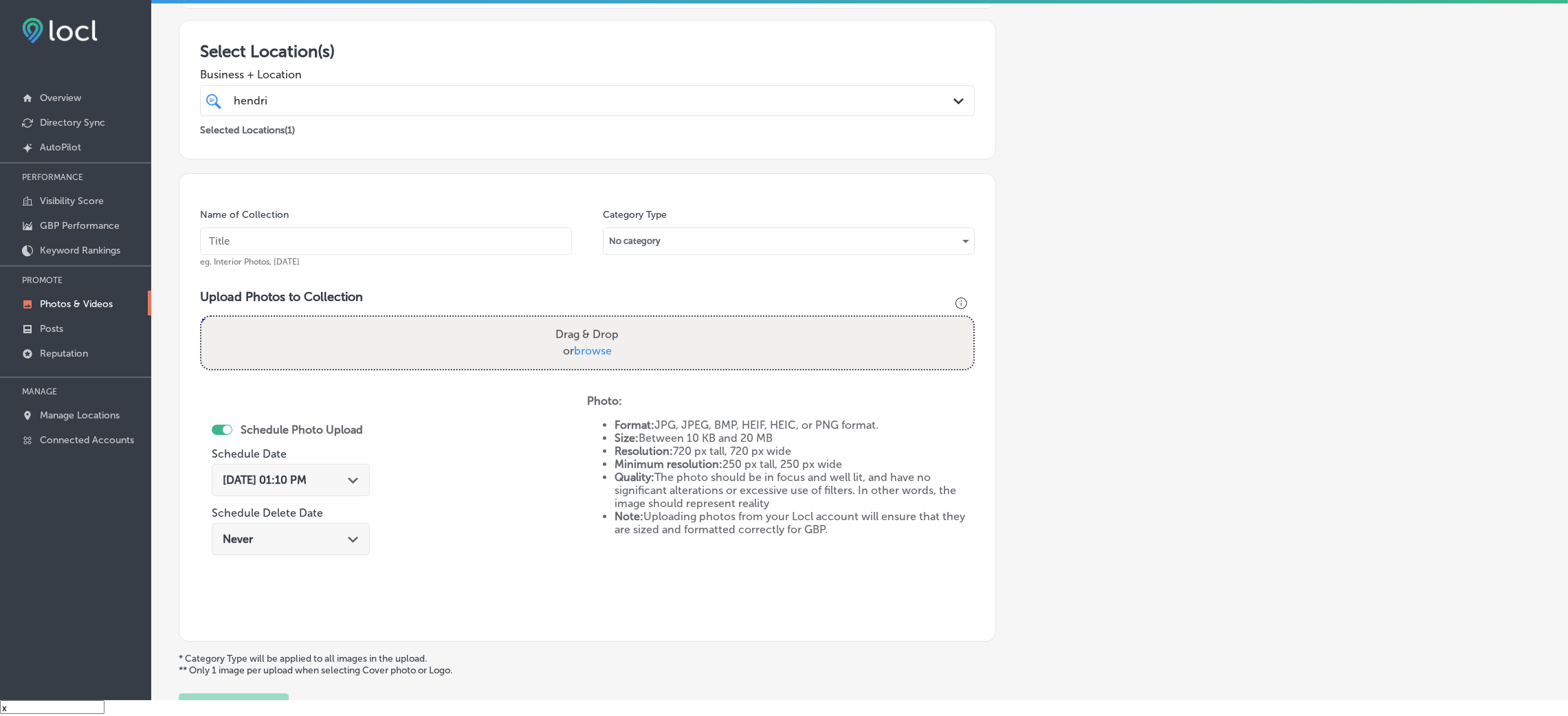
scroll to position [326, 0]
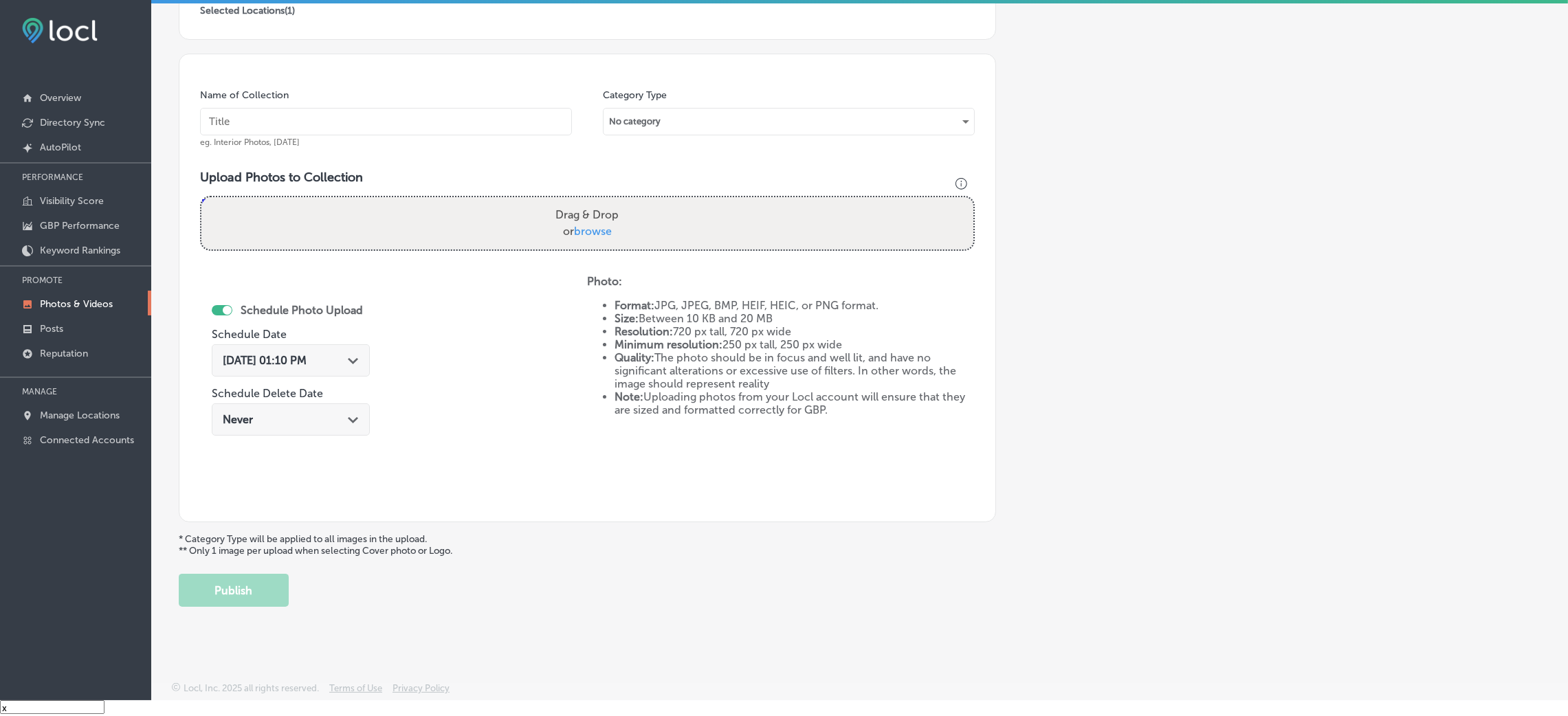
click at [281, 130] on input "text" at bounding box center [386, 122] width 372 height 28
paste input "[PERSON_NAME]-restaurants"
type input "[PERSON_NAME]-restaurants"
click at [438, 283] on div "Schedule Photo Upload Schedule Date [DATE] 01:10 PM Path Created with Sketch. S…" at bounding box center [393, 387] width 387 height 226
click at [448, 243] on div "Drag & Drop or browse" at bounding box center [588, 224] width 772 height 52
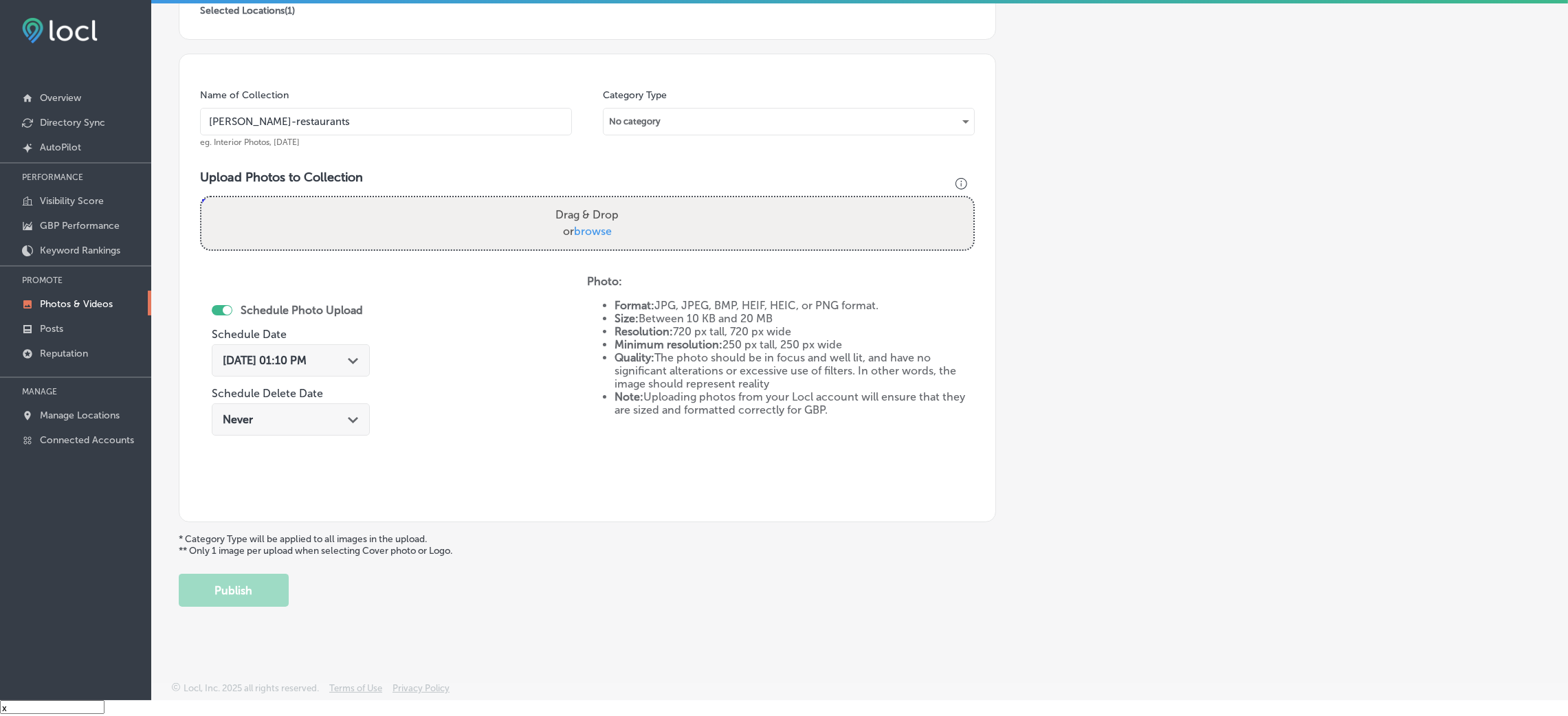
click at [202, 197] on input "Drag & Drop or browse" at bounding box center [588, 199] width 772 height 4
type input "C:\fakepath\[PERSON_NAME] (11).jpg"
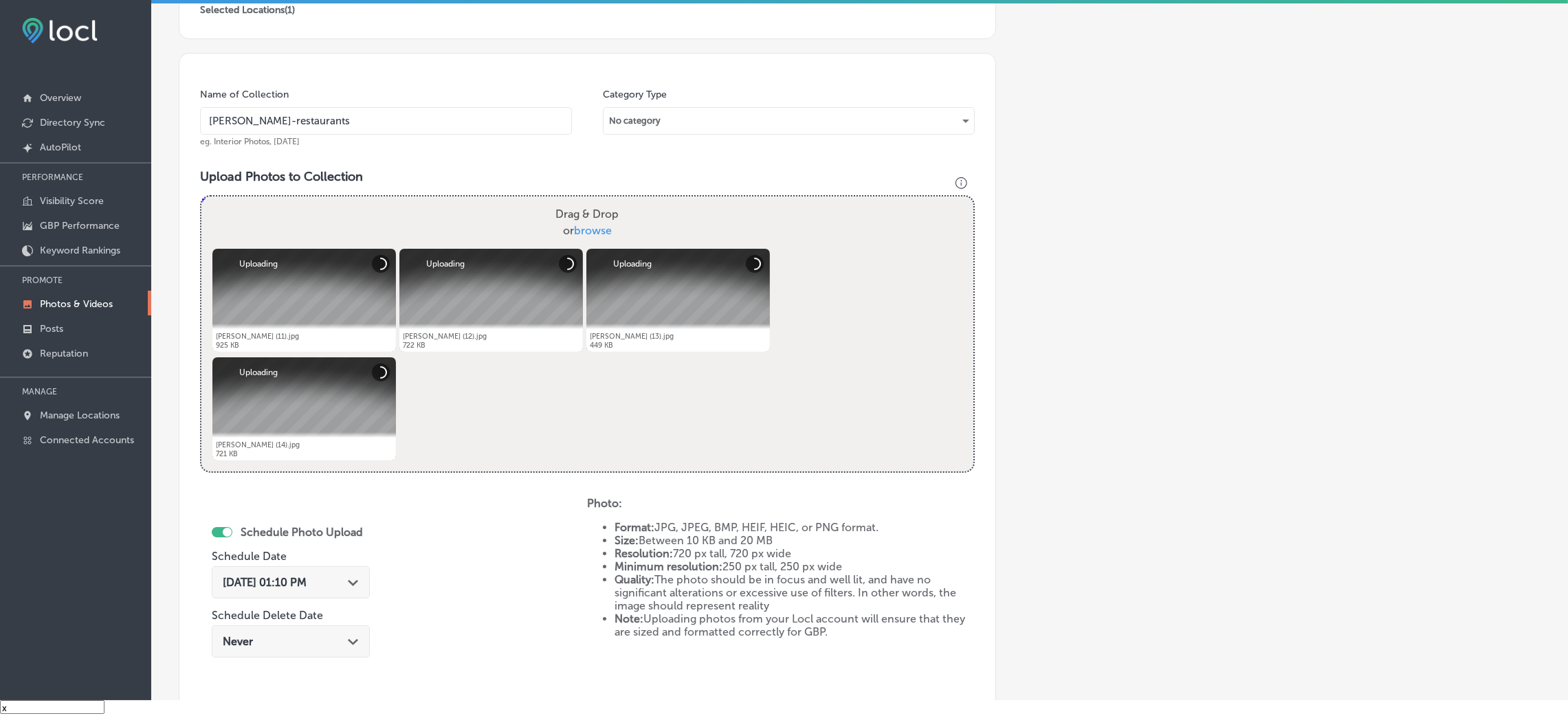
click at [352, 593] on div "[DATE] 01:10 PM Path Created with Sketch." at bounding box center [290, 582] width 158 height 32
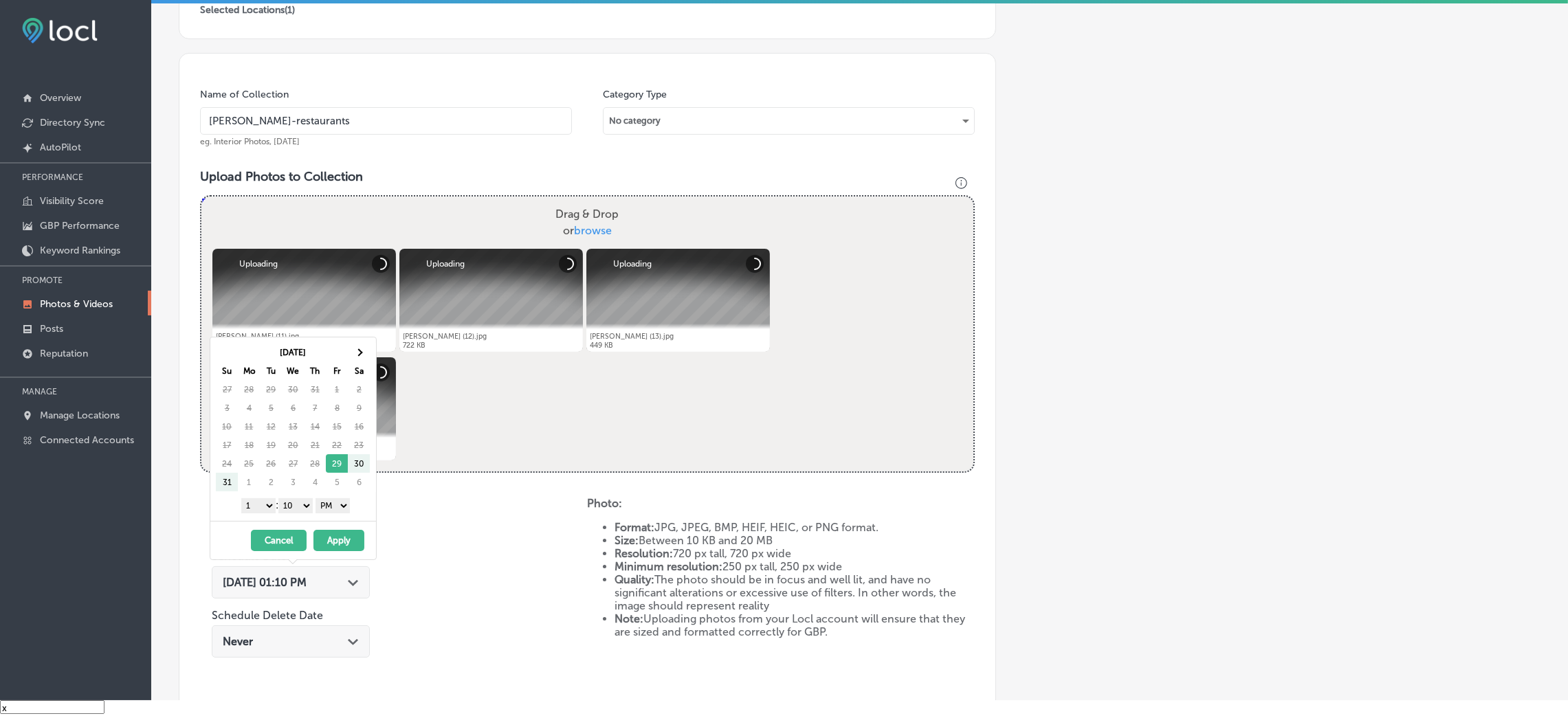
click at [370, 342] on table "[DATE] Su Mo Tu We Th Fr Sa 27 28 29 30 31 1 2 3 4 5 6 7 8 9 10 11 12 13 14 15 …" at bounding box center [293, 417] width 155 height 149
click at [349, 348] on th at bounding box center [358, 351] width 22 height 19
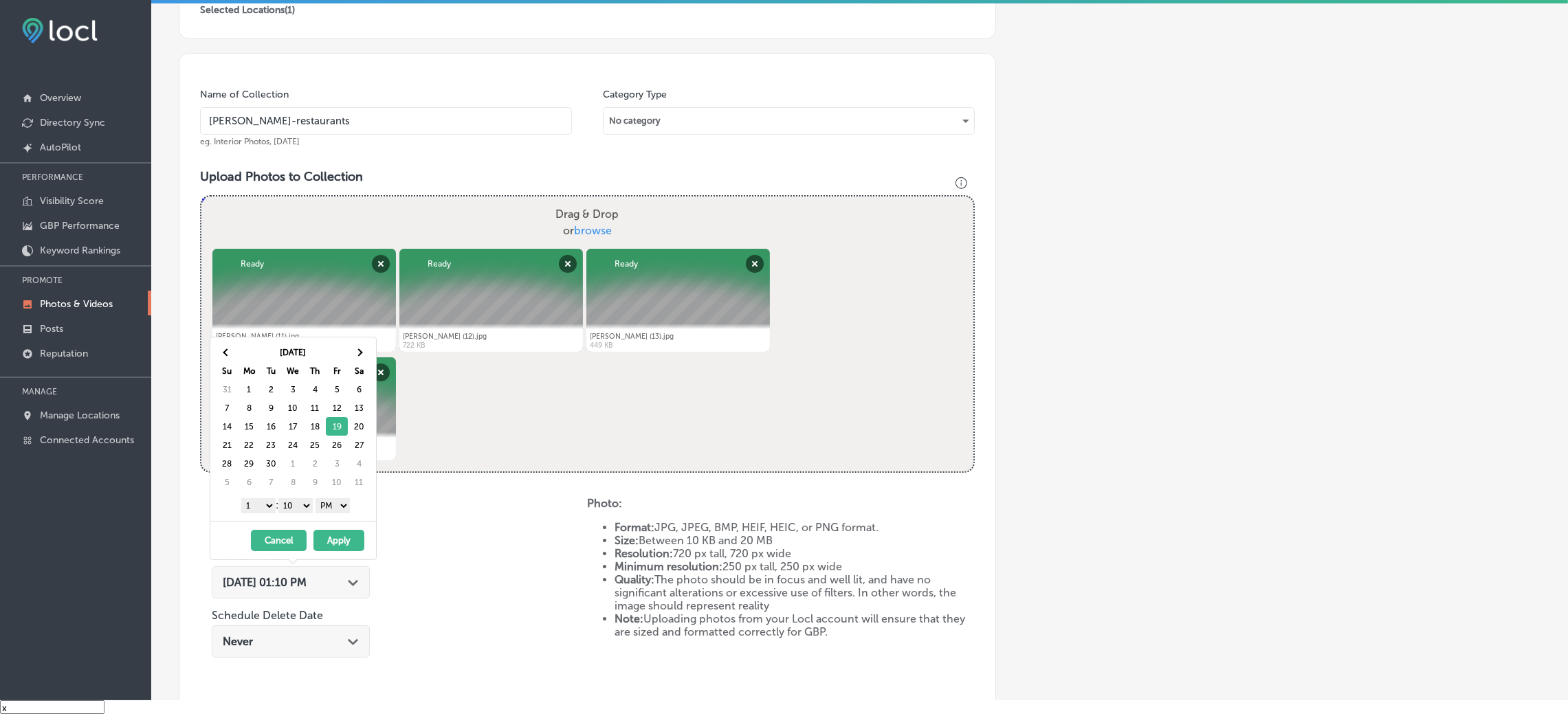
click at [298, 517] on div "[DATE] Su Mo Tu We Th Fr Sa 31 1 2 3 4 5 6 7 8 9 10 11 12 13 14 15 16 17 18 19 …" at bounding box center [293, 429] width 166 height 184
click at [304, 505] on select "00 10 20 30 40 50" at bounding box center [296, 505] width 34 height 15
drag, startPoint x: 258, startPoint y: 509, endPoint x: 261, endPoint y: 522, distance: 13.3
click at [258, 509] on select "1 2 3 4 5 6 7 8 9 10 11 12" at bounding box center [258, 505] width 34 height 15
click at [336, 551] on button "Apply" at bounding box center [339, 541] width 51 height 21
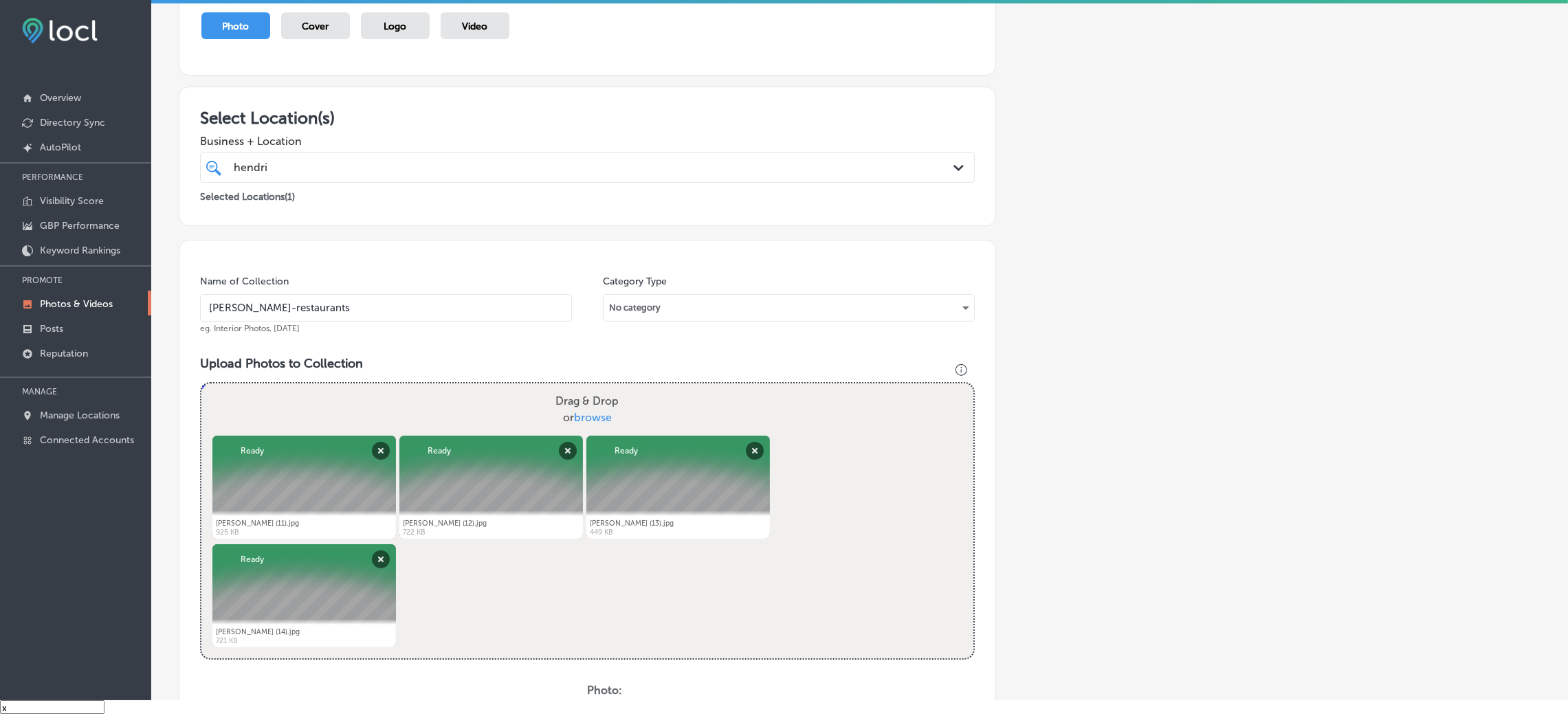
scroll to position [120, 0]
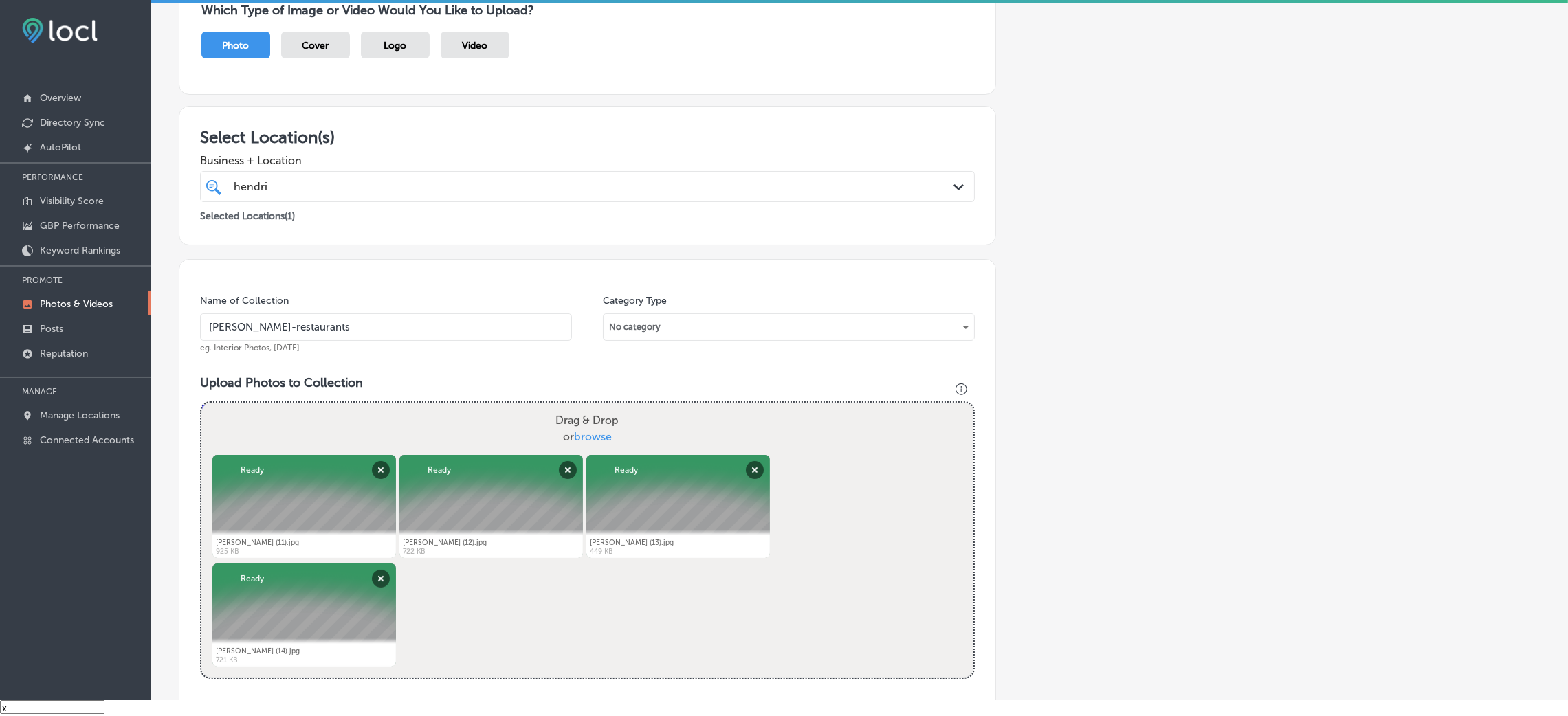
click at [385, 179] on div "hendri hendri" at bounding box center [551, 186] width 639 height 19
click at [420, 129] on h3 "Select Location(s)" at bounding box center [587, 137] width 775 height 20
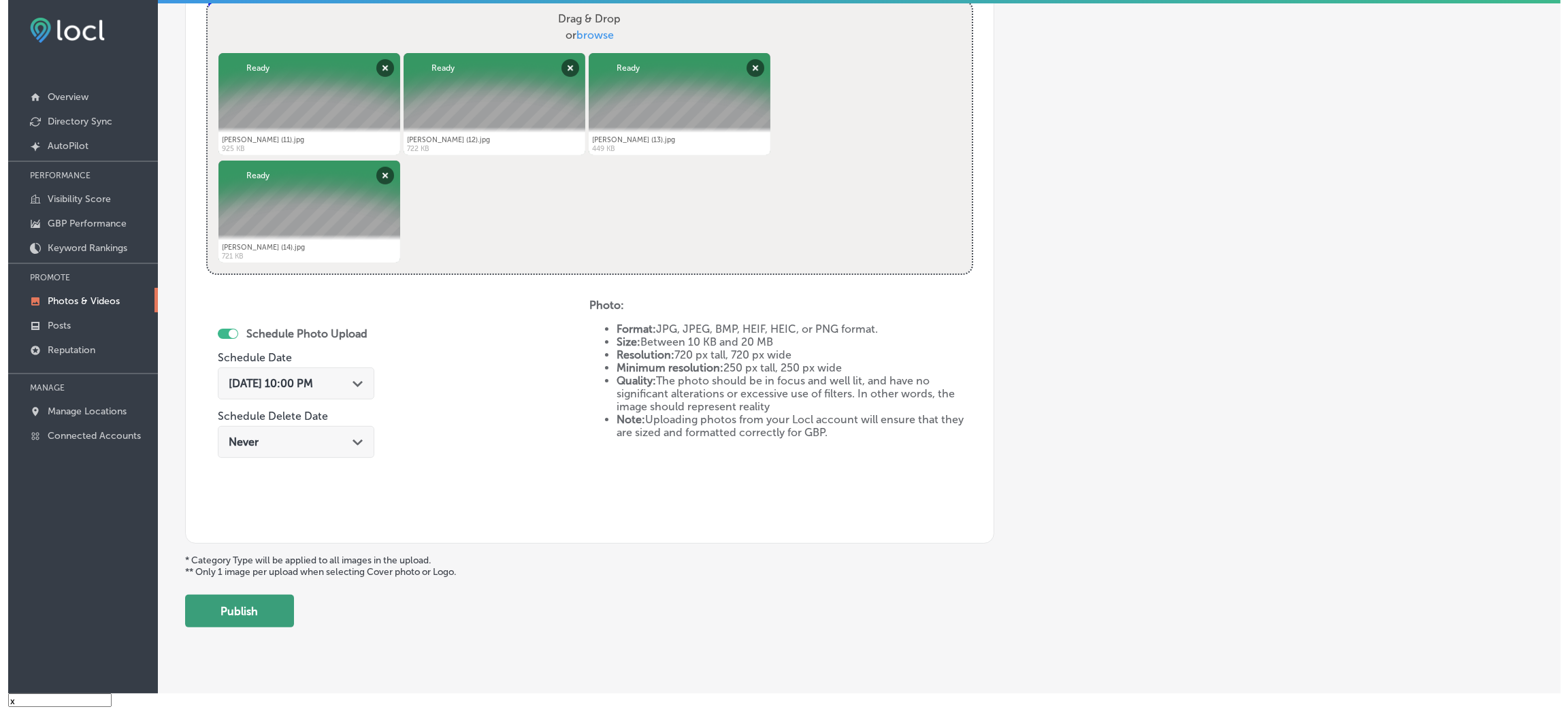
scroll to position [544, 0]
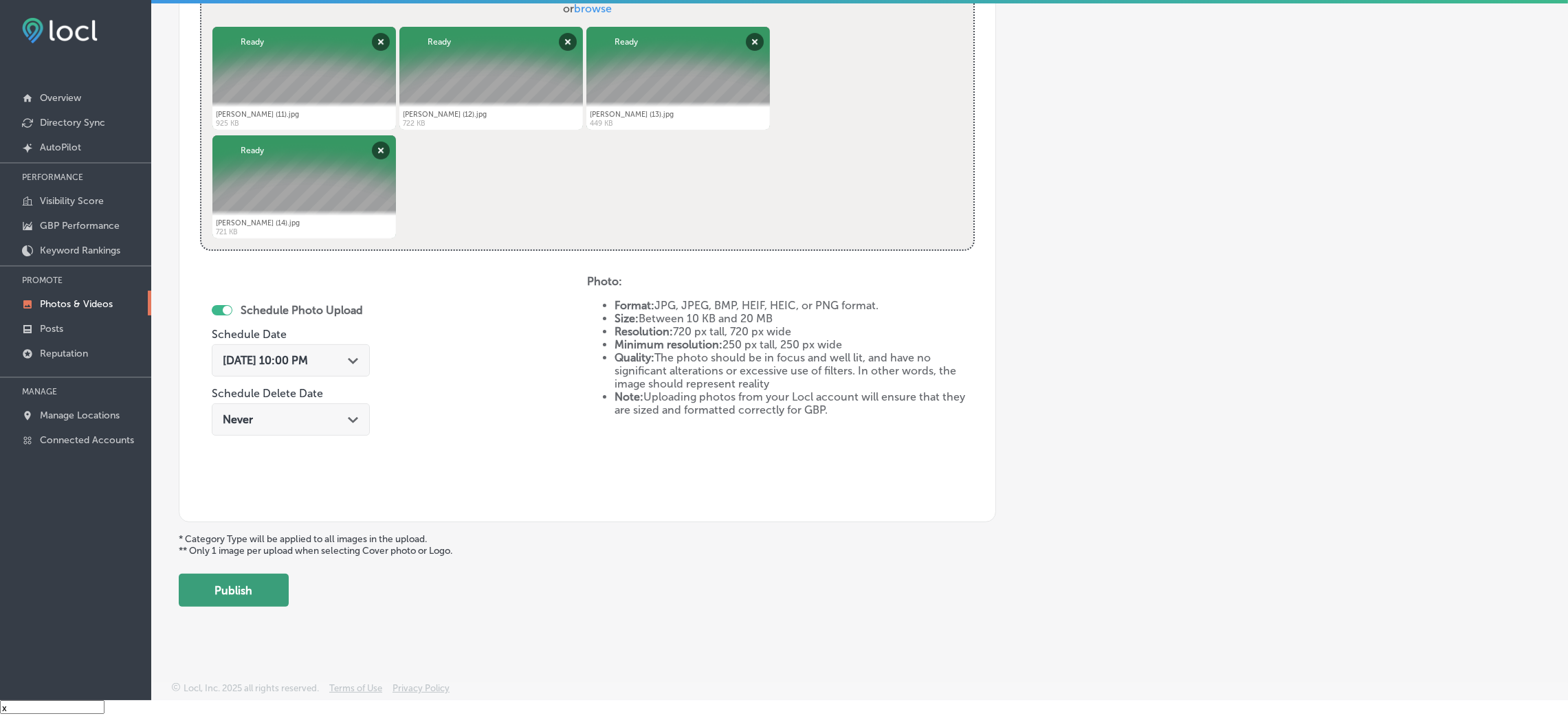
drag, startPoint x: 234, startPoint y: 617, endPoint x: 249, endPoint y: 588, distance: 32.6
click at [236, 617] on div "Upload Photo & Video Keyword Ranking Credits: 720 Back Add a Collection Which T…" at bounding box center [859, 342] width 1416 height 716
click at [249, 588] on button "Publish" at bounding box center [234, 590] width 110 height 33
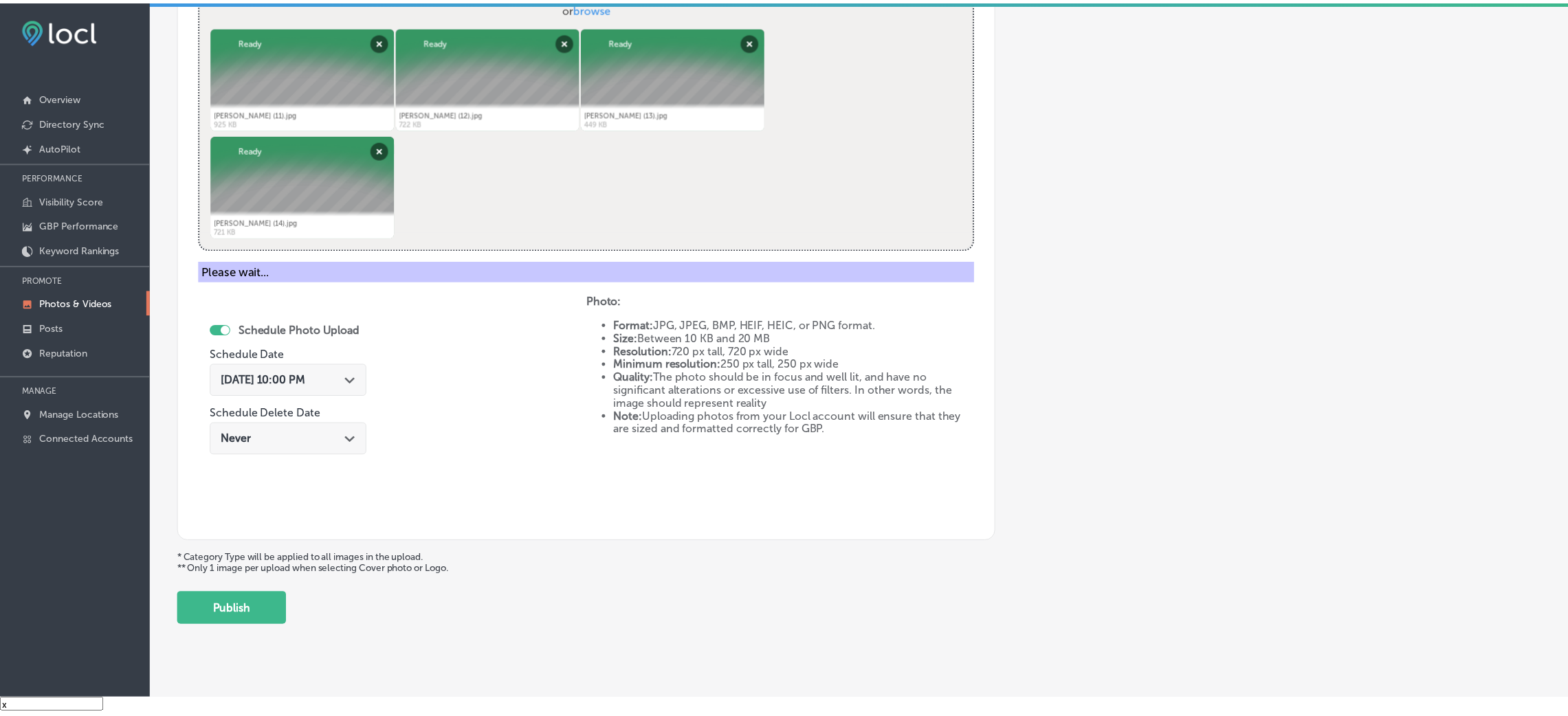
scroll to position [326, 0]
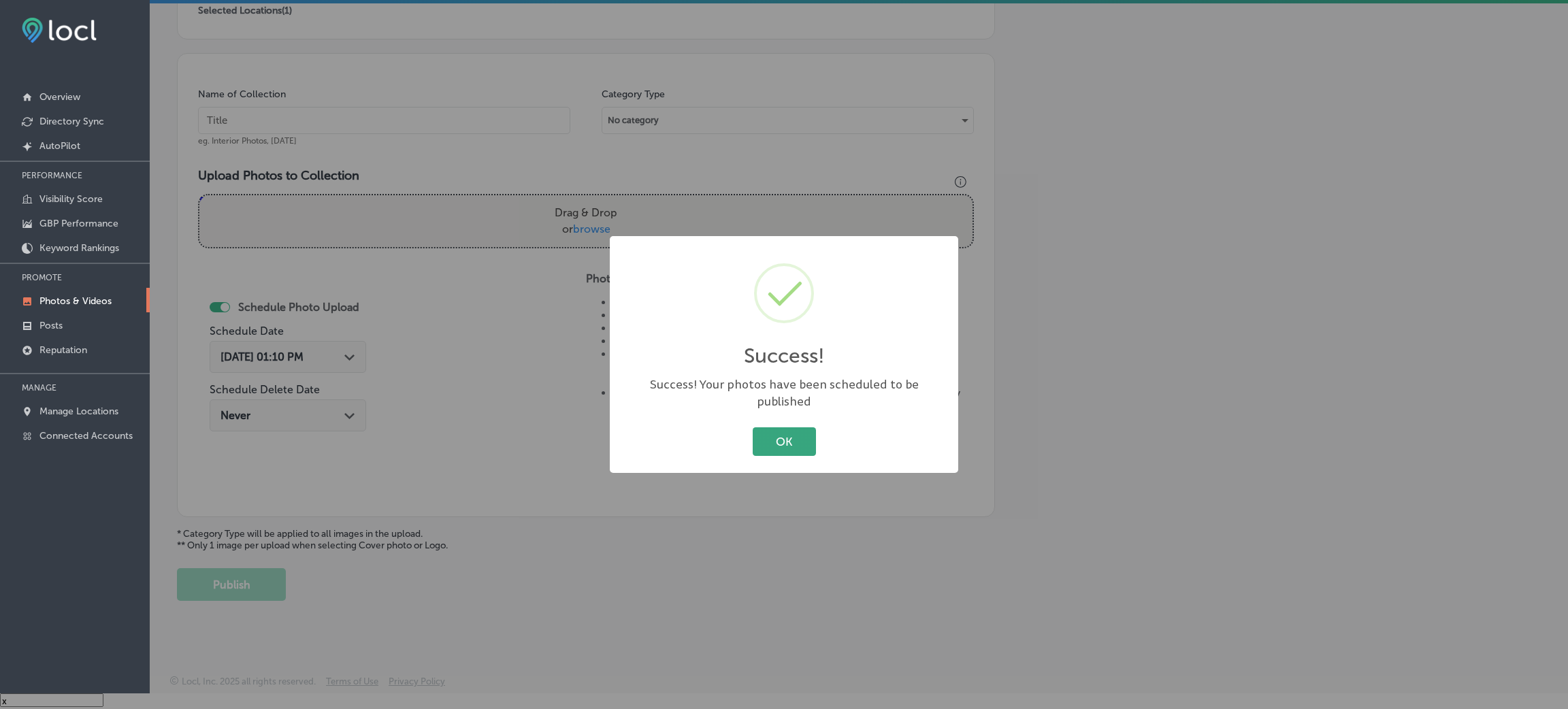
click at [790, 428] on button "OK" at bounding box center [784, 441] width 63 height 28
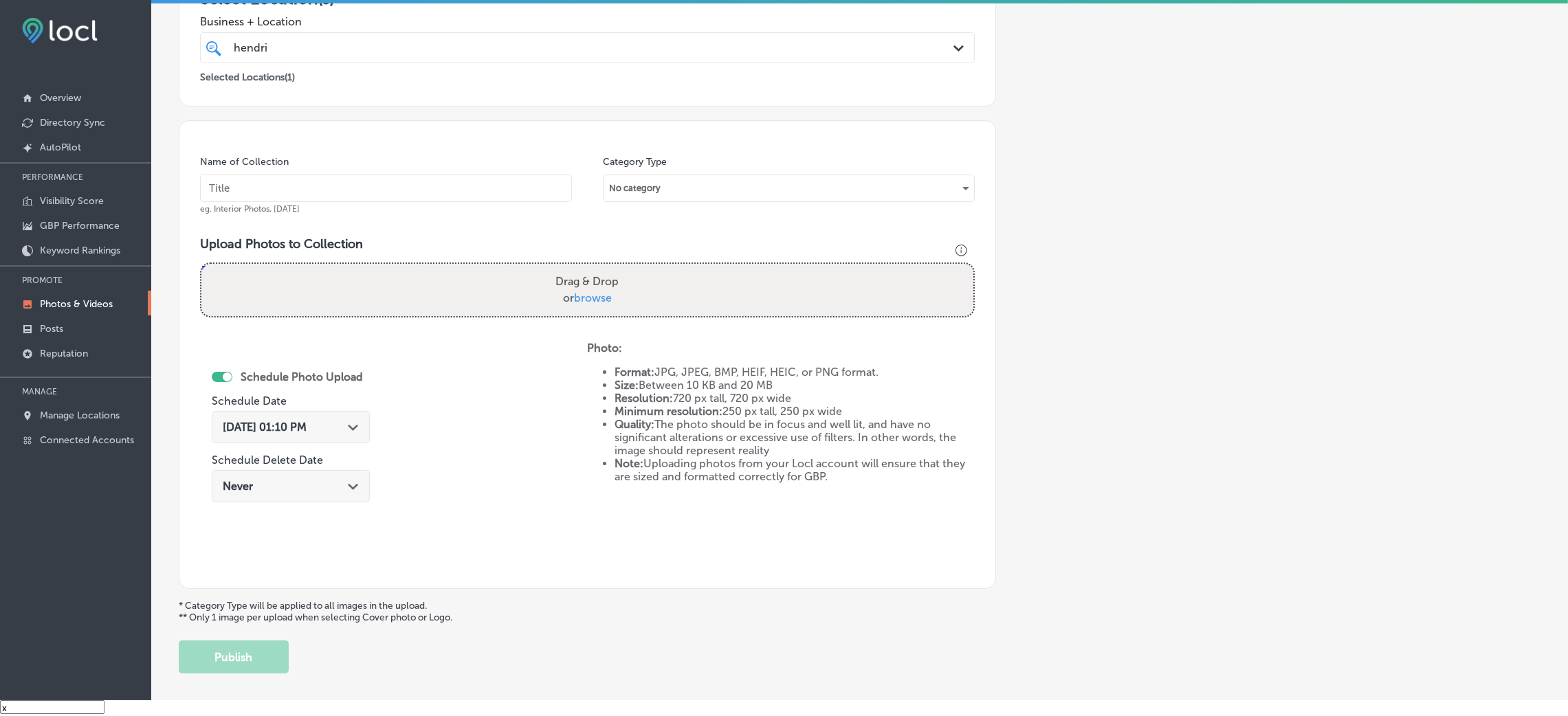
scroll to position [224, 0]
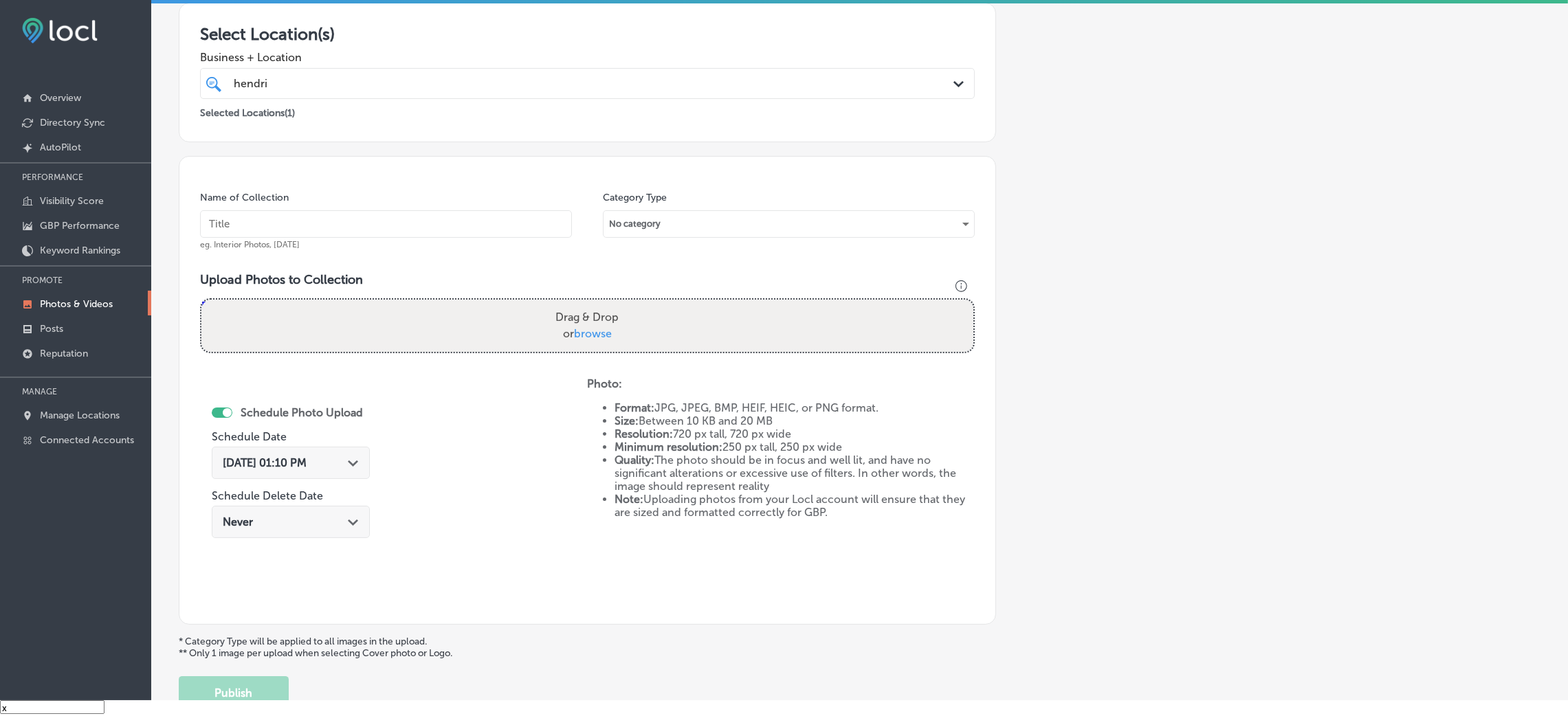
click at [332, 217] on input "text" at bounding box center [386, 224] width 372 height 28
paste input "[PERSON_NAME]-restaurants"
type input "[PERSON_NAME]-restaurants"
click at [588, 307] on label "Drag & Drop or browse" at bounding box center [587, 326] width 75 height 44
click at [588, 304] on input "Drag & Drop or browse" at bounding box center [588, 301] width 772 height 4
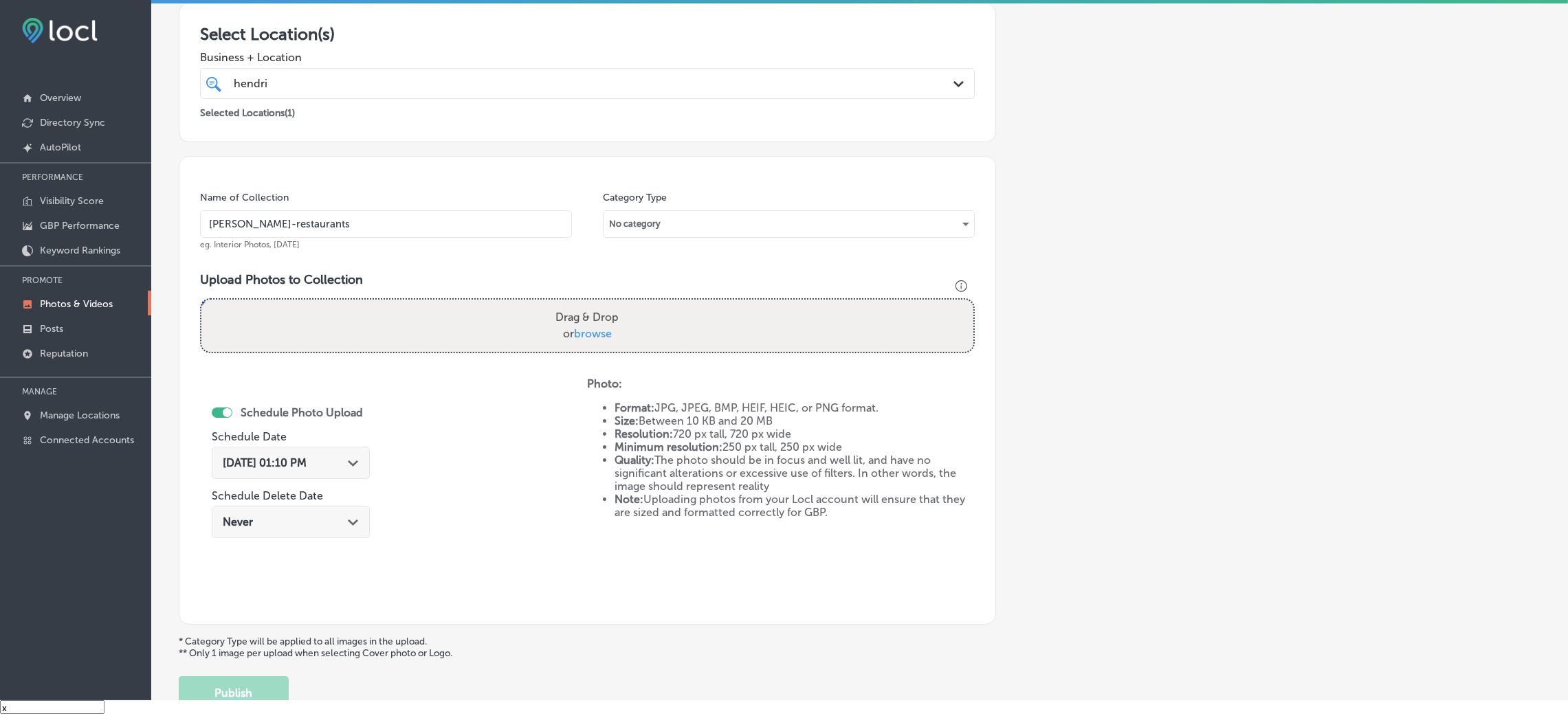
type input "C:\fakepath\[PERSON_NAME] (15).jpg"
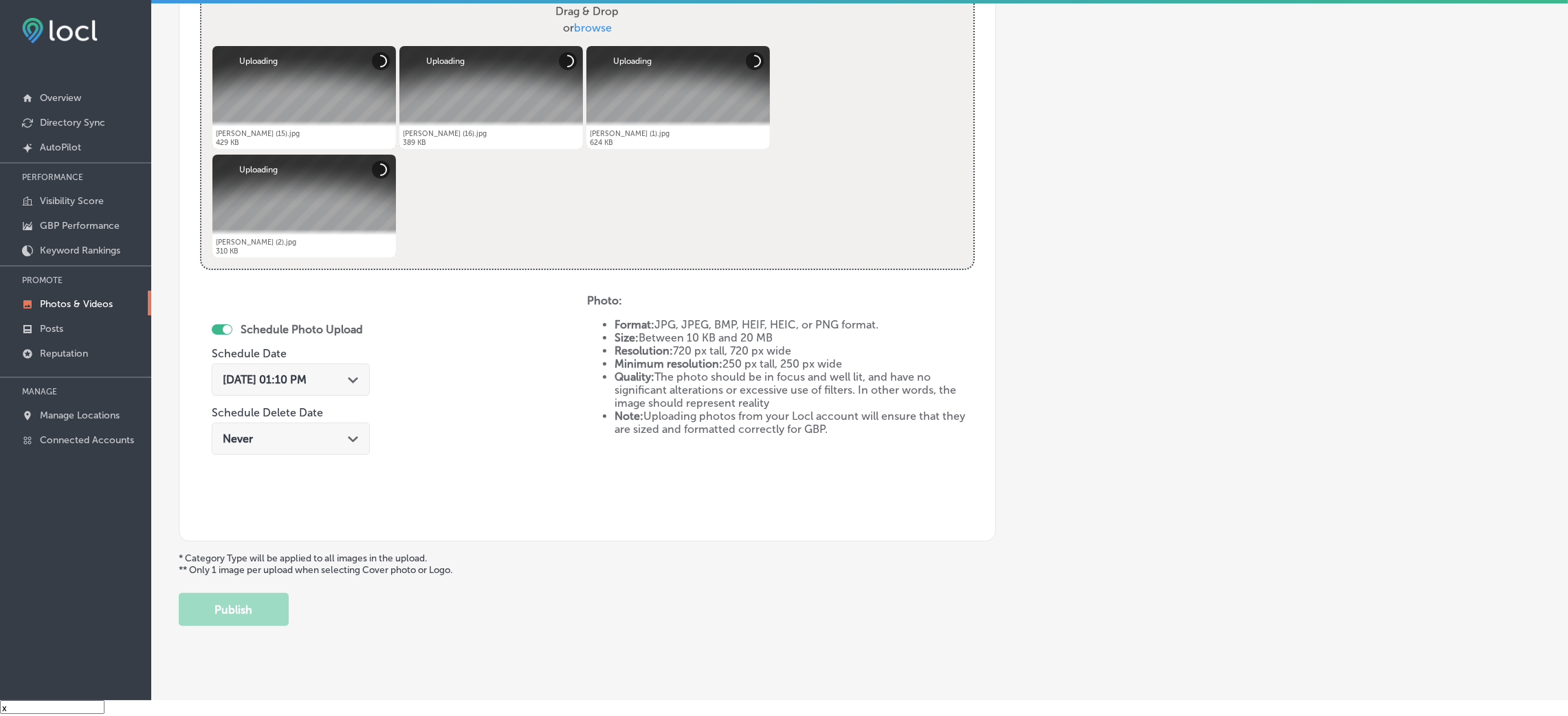
scroll to position [532, 0]
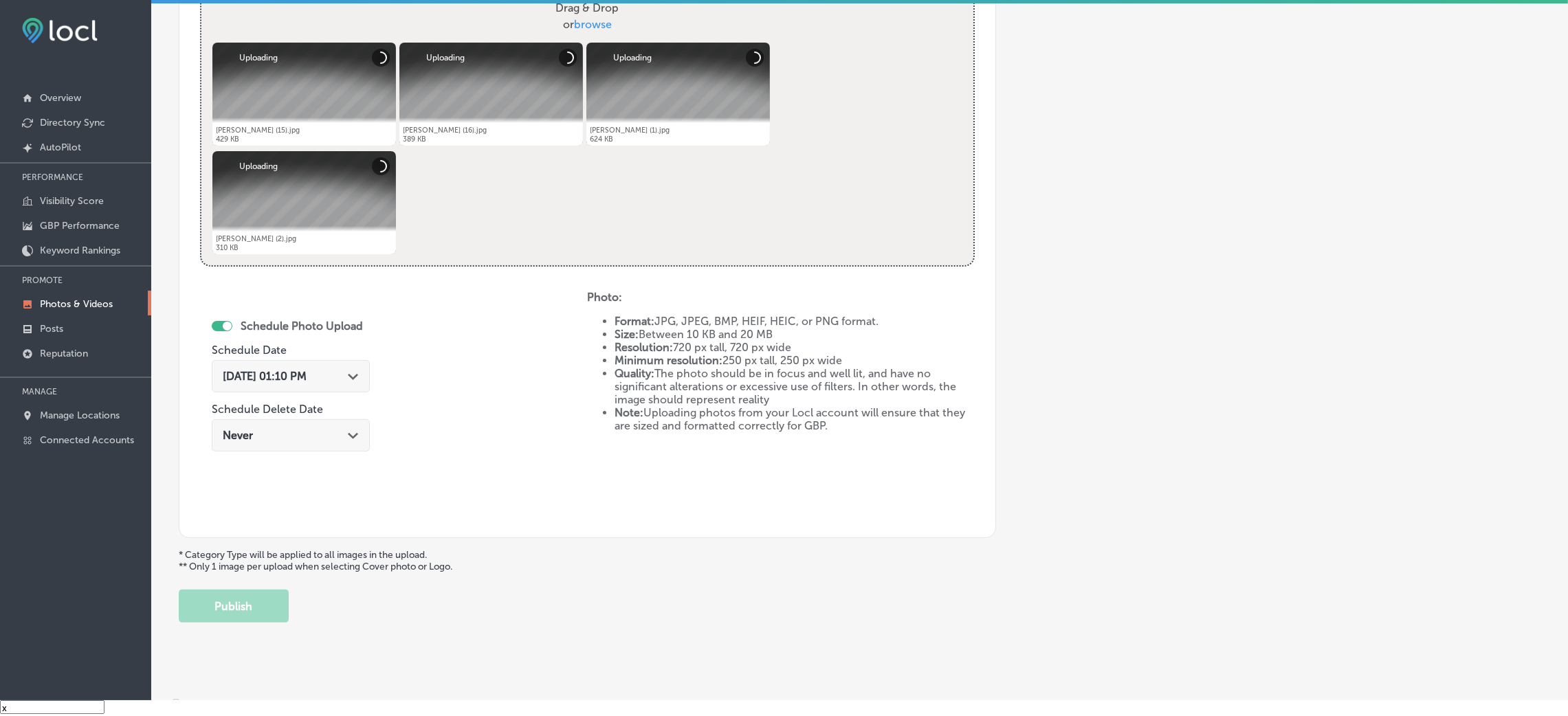
click at [326, 356] on div "[DATE] 01:10 PM Path Created with Sketch." at bounding box center [290, 379] width 158 height 46
click at [330, 383] on div "[DATE] 01:10 PM Path Created with Sketch." at bounding box center [290, 375] width 158 height 32
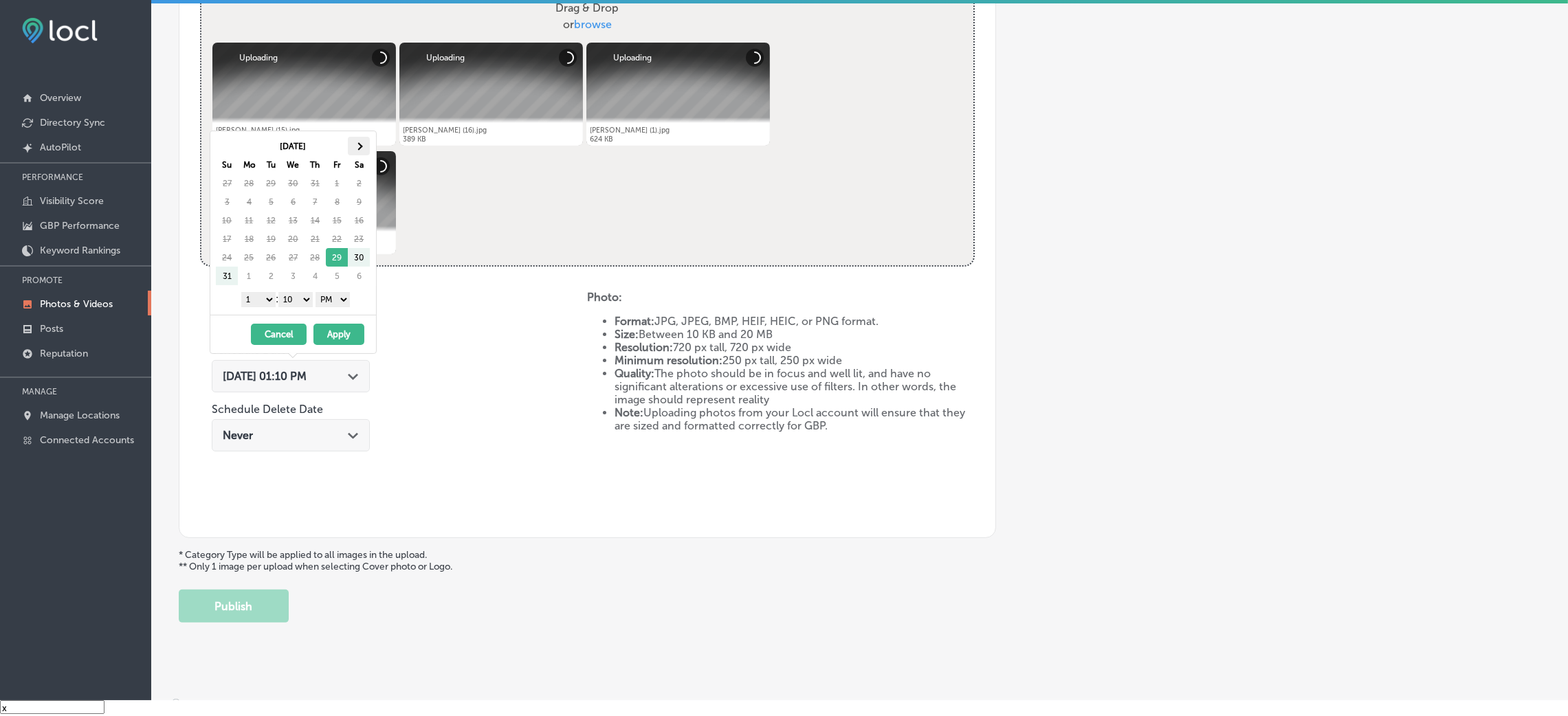
click at [358, 138] on th at bounding box center [358, 146] width 22 height 19
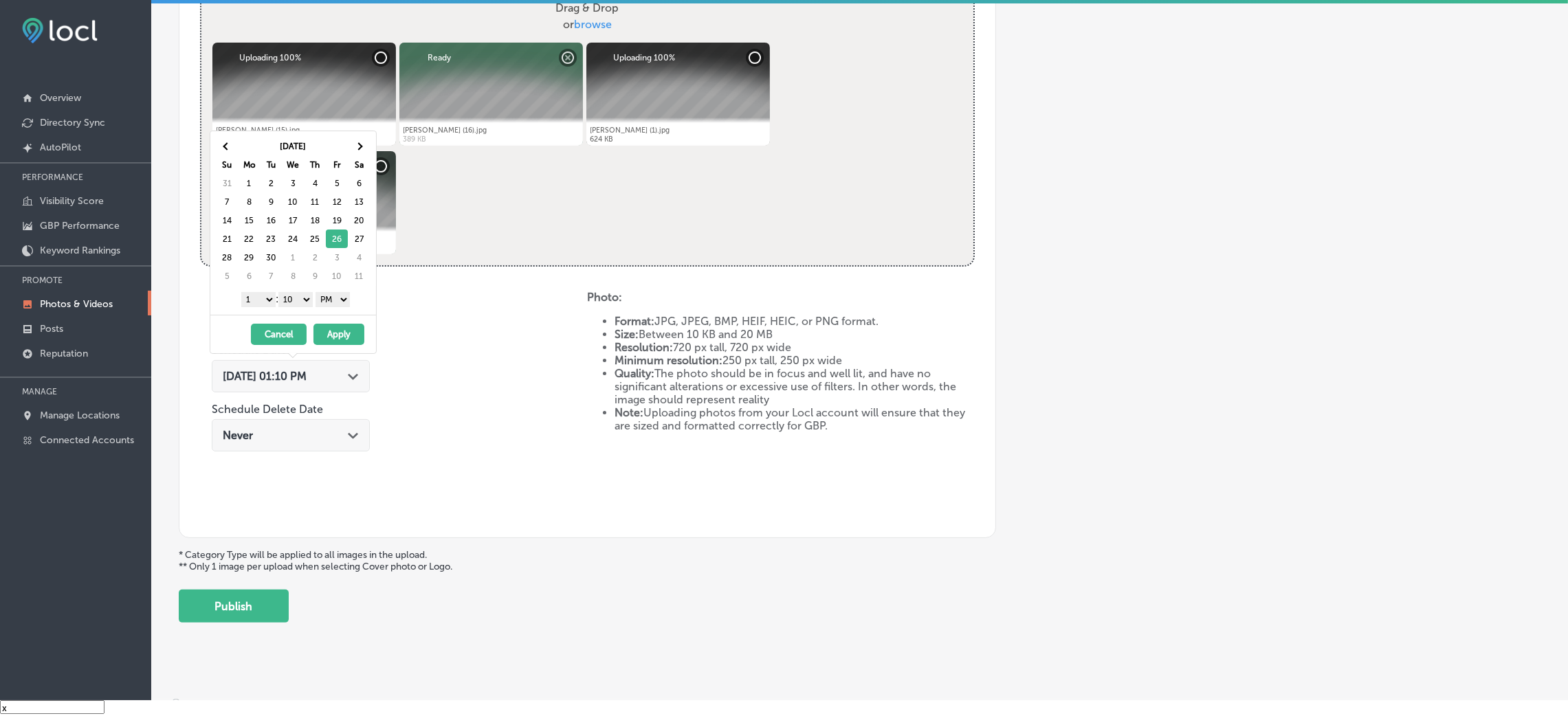
click at [292, 304] on select "00 10 20 30 40 50" at bounding box center [296, 299] width 34 height 15
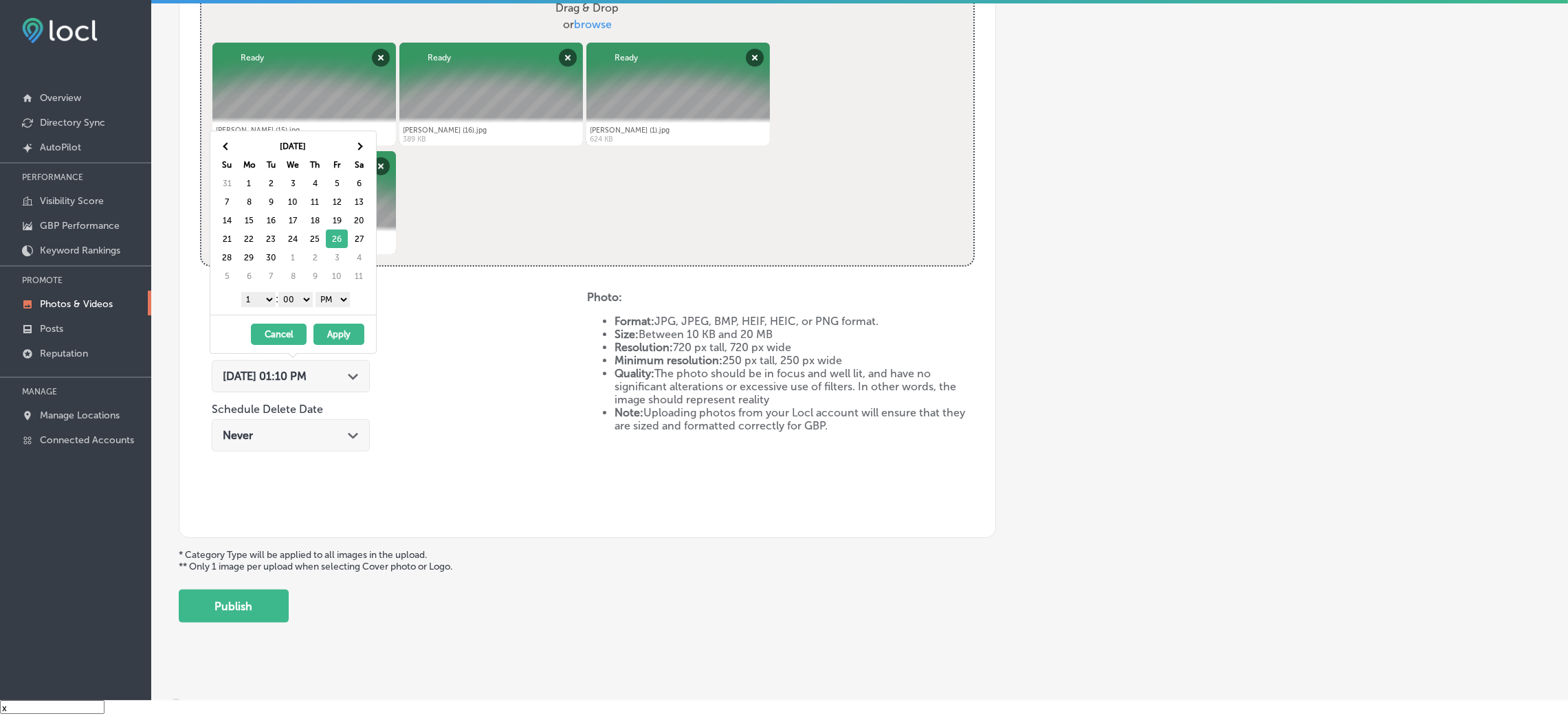
drag, startPoint x: 252, startPoint y: 309, endPoint x: 238, endPoint y: 302, distance: 15.7
click at [241, 302] on select "1 2 3 4 5 6 7 8 9 10 11 12" at bounding box center [258, 299] width 34 height 15
click at [352, 328] on button "Apply" at bounding box center [339, 334] width 51 height 21
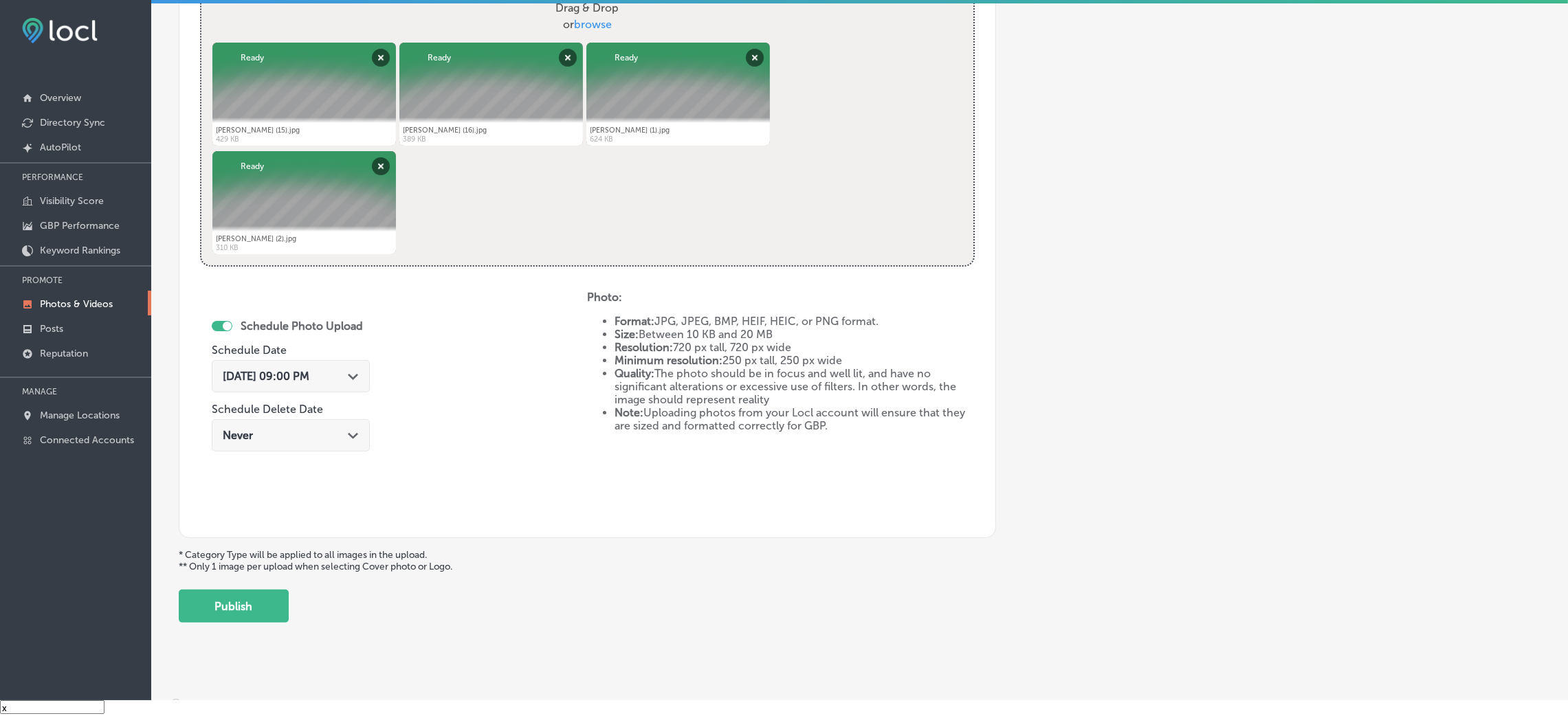
click at [434, 333] on div "Schedule Photo Upload Schedule Date [DATE] 09:00 PM Path Created with Sketch. S…" at bounding box center [393, 404] width 387 height 226
click at [243, 587] on div "Add a Collection Which Type of Image or Video Would You Like to Upload? Photo C…" at bounding box center [859, 79] width 1361 height 1085
click at [242, 611] on button "Publish" at bounding box center [234, 605] width 110 height 33
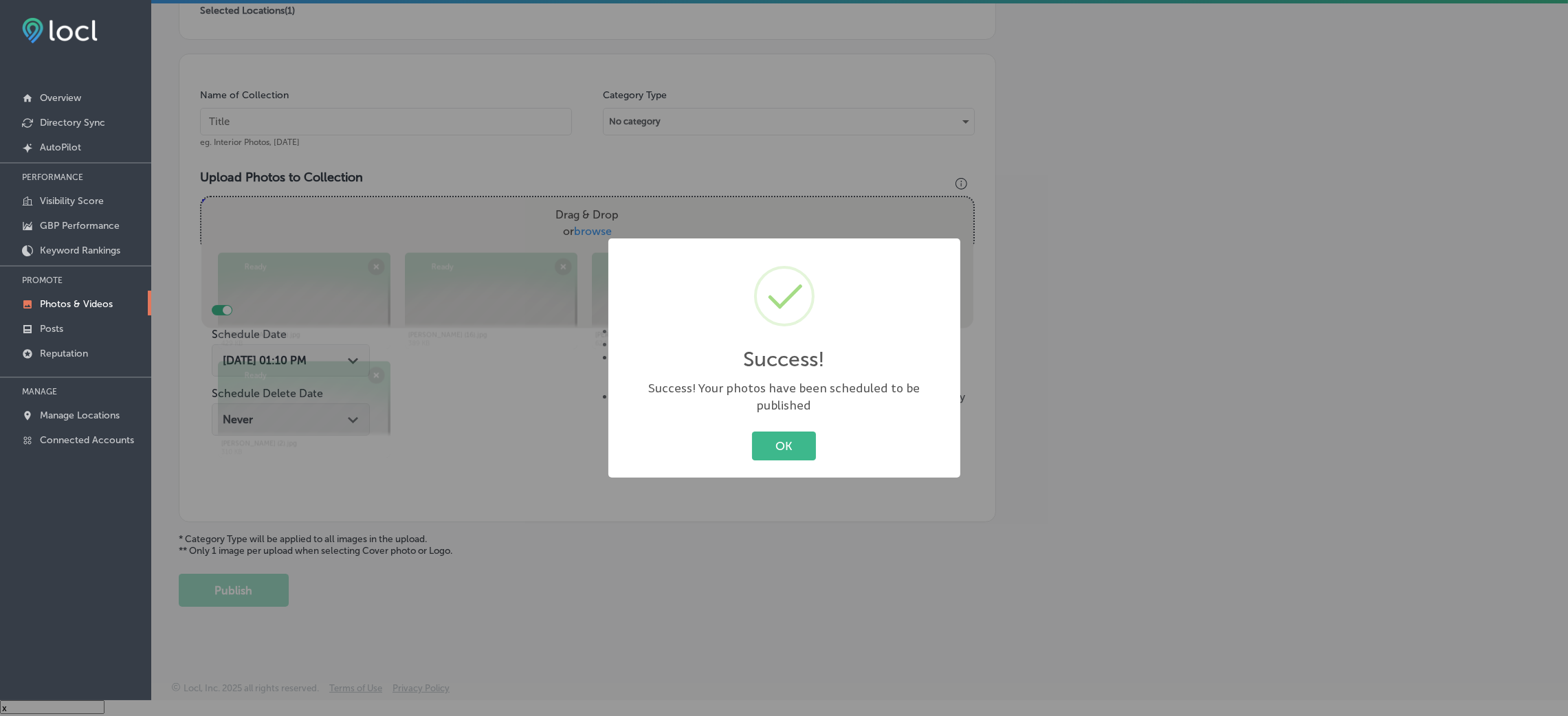
scroll to position [326, 0]
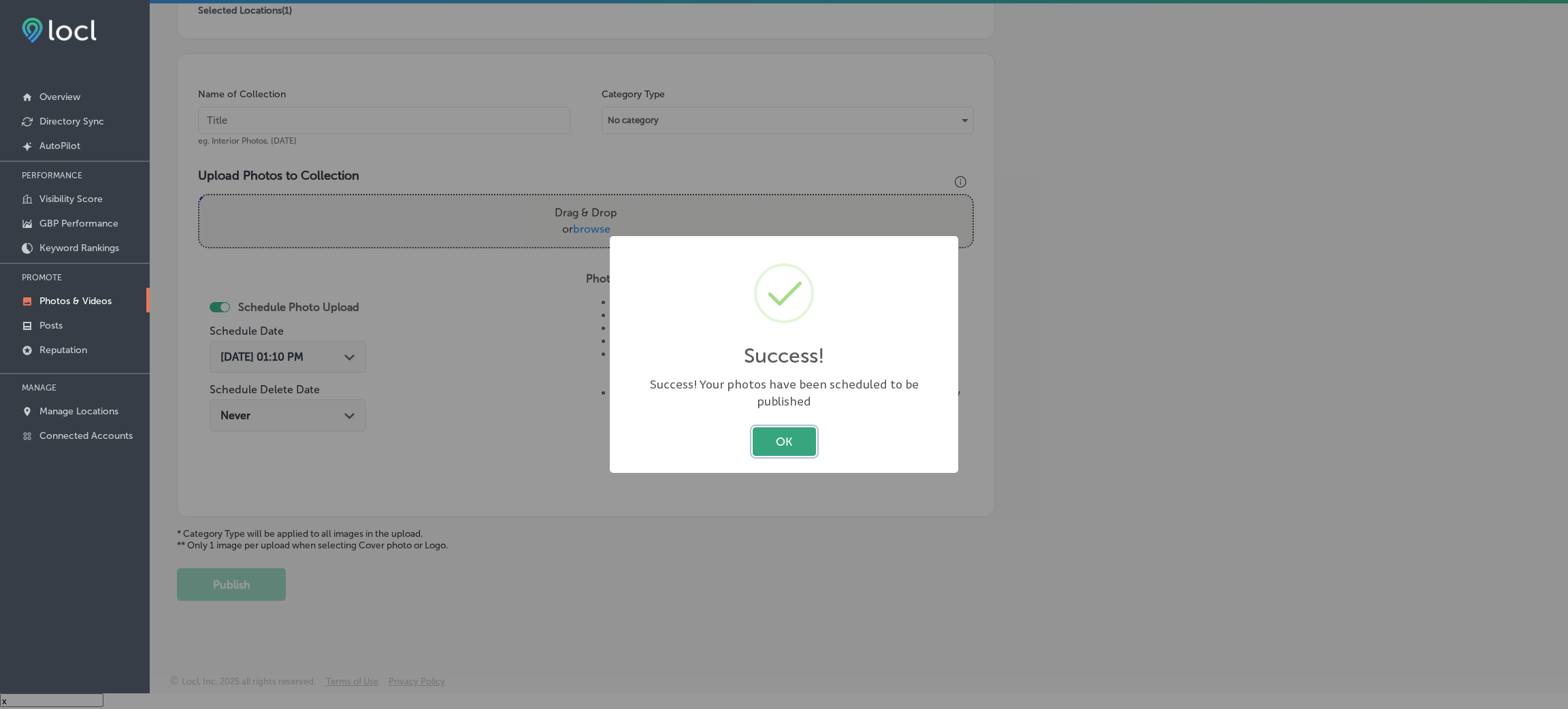
click at [782, 443] on button "OK" at bounding box center [784, 441] width 63 height 28
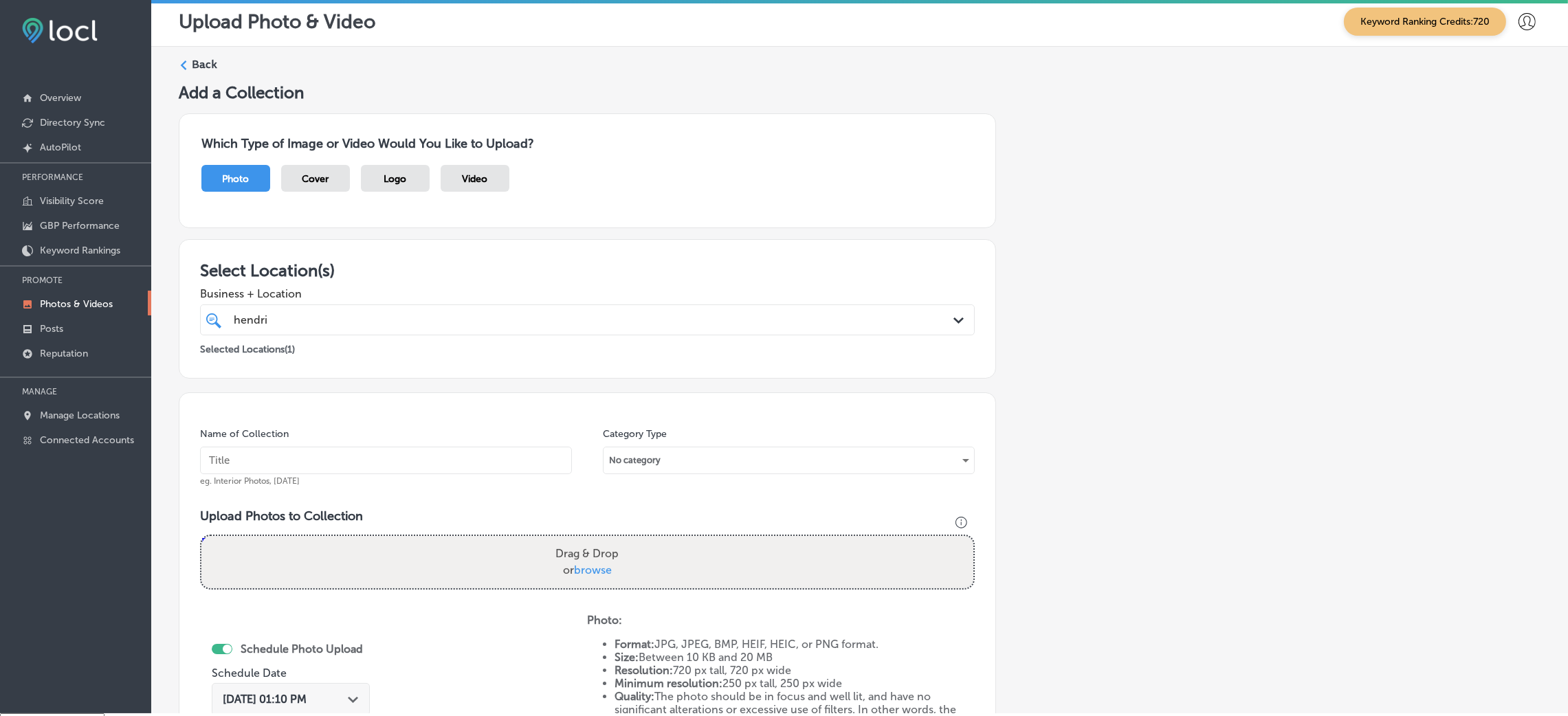
scroll to position [0, 0]
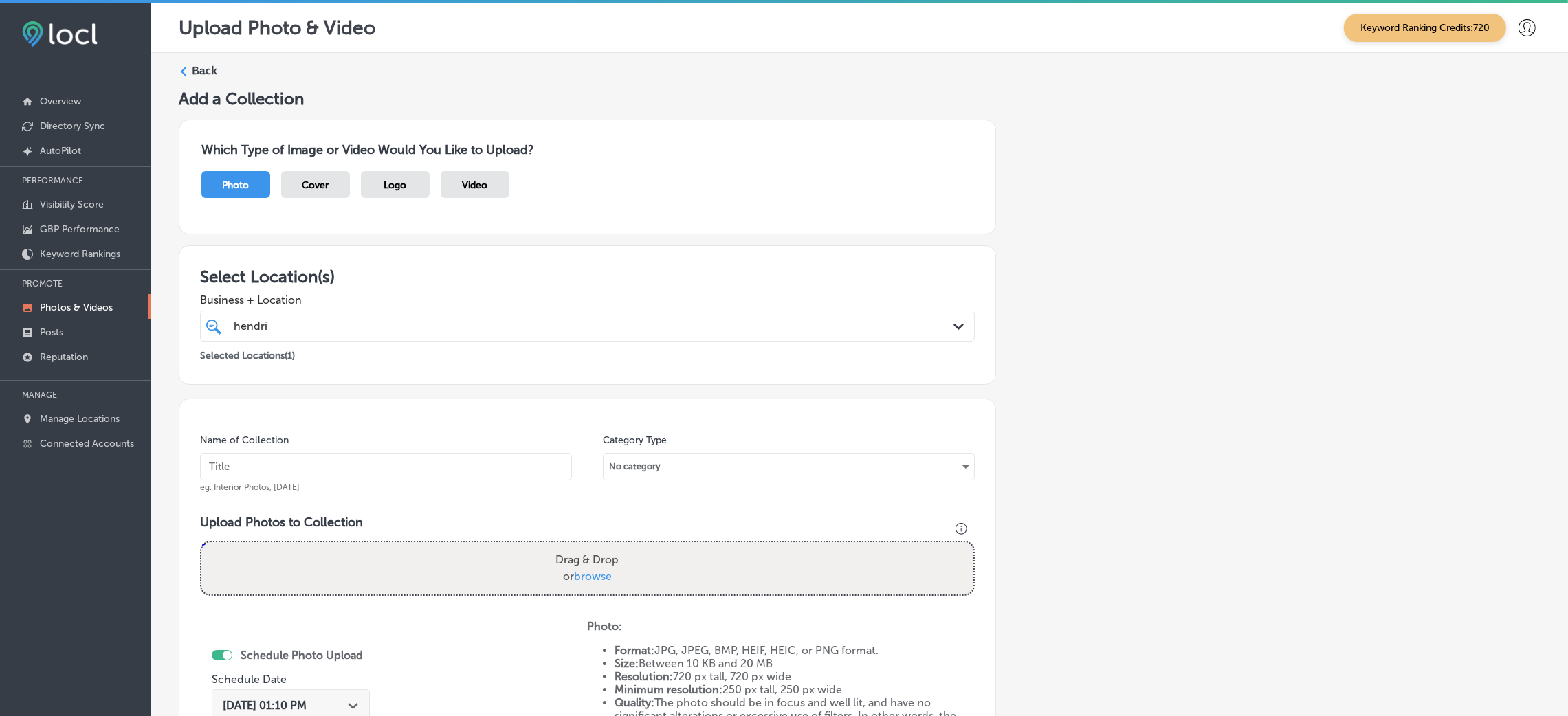
click at [184, 49] on div "Upload Photo & Video Keyword Ranking Credits: 720" at bounding box center [859, 28] width 1416 height 49
click at [195, 70] on label "Back" at bounding box center [204, 70] width 25 height 15
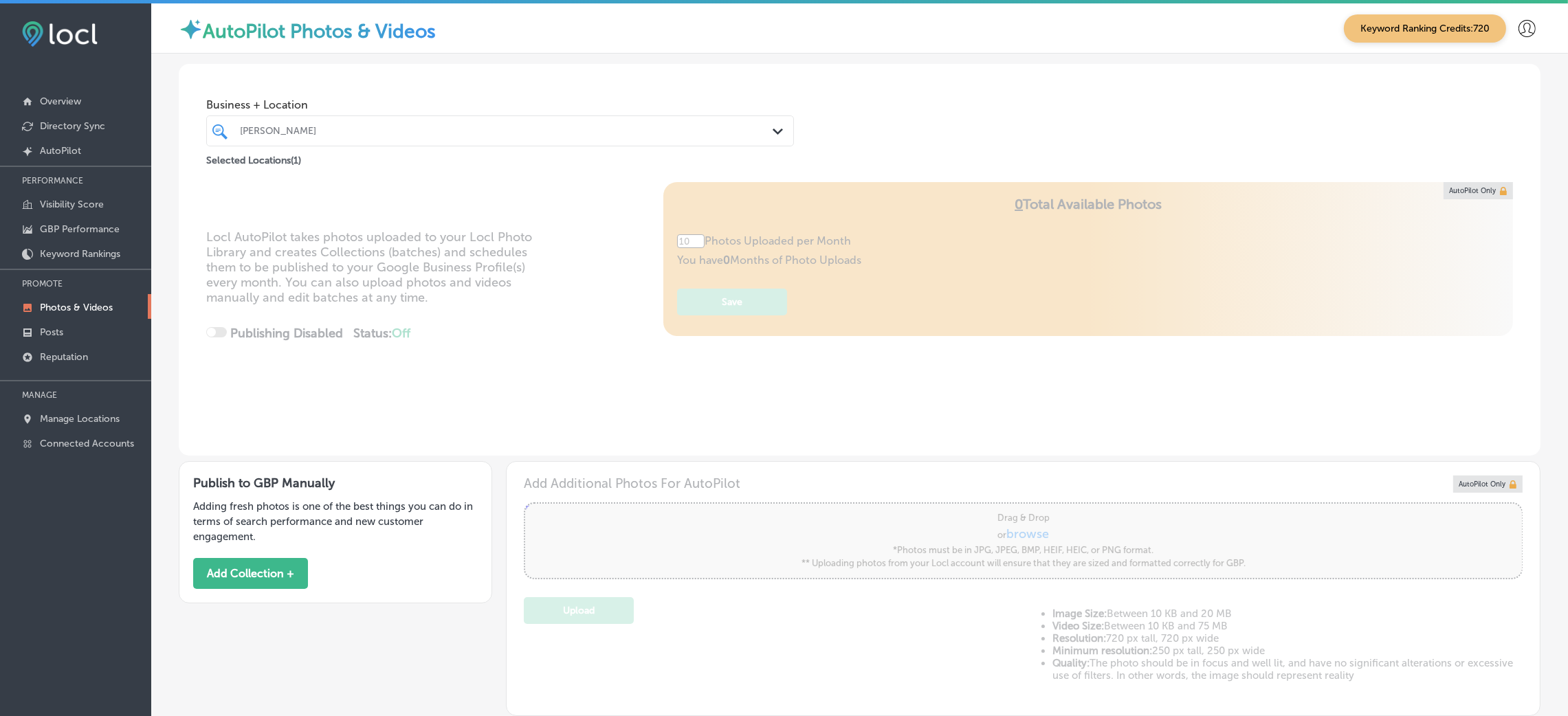
type input "5"
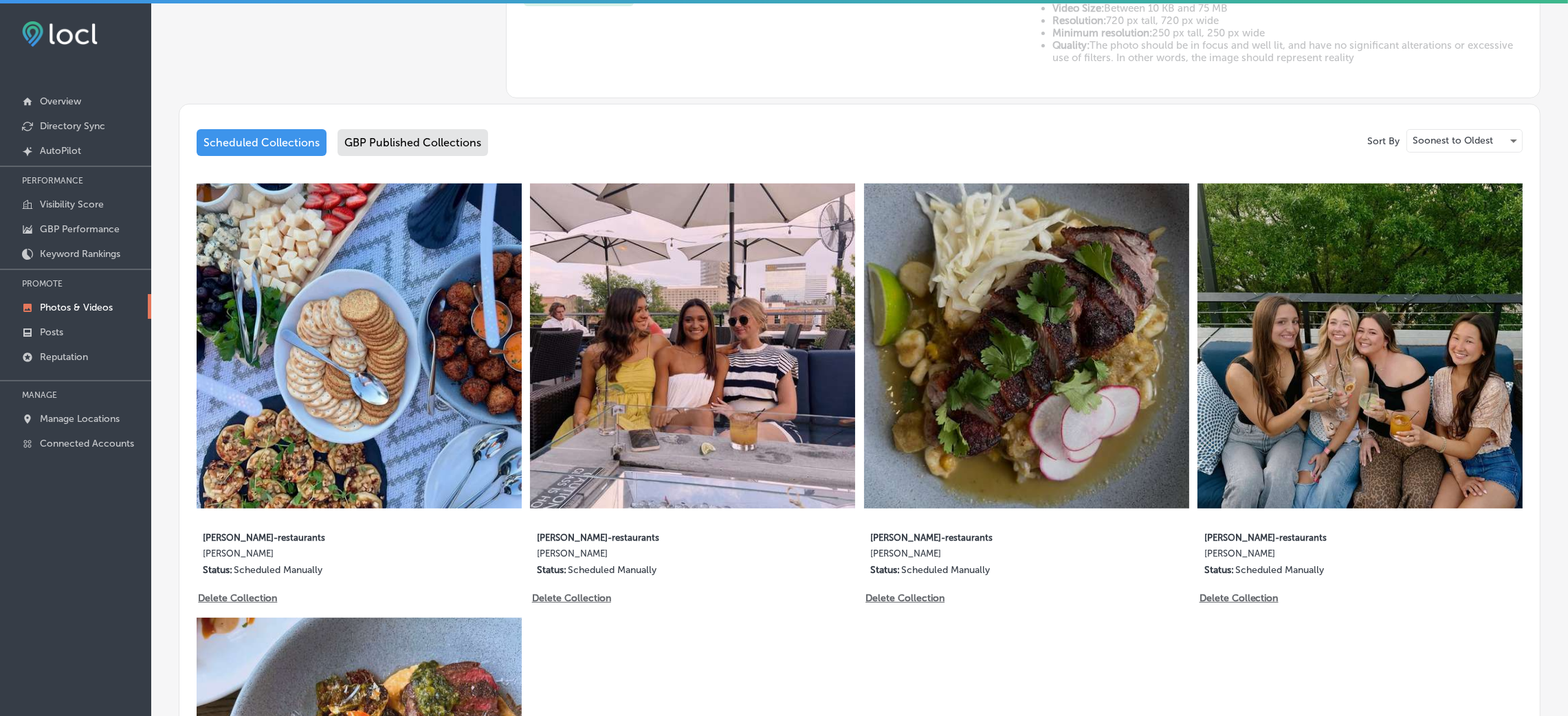
scroll to position [412, 0]
